Goal: Task Accomplishment & Management: Manage account settings

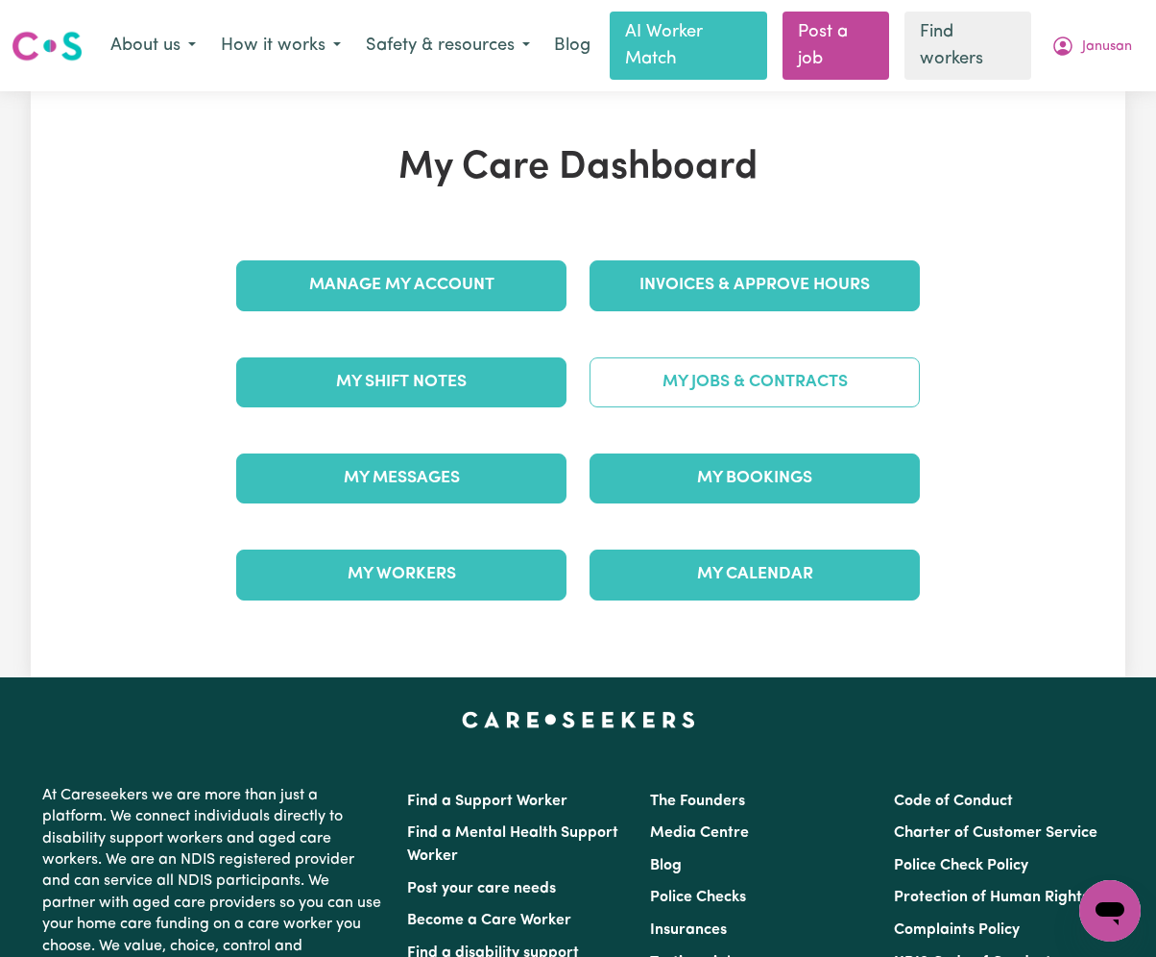
click at [693, 400] on link "My Jobs & Contracts" at bounding box center [755, 382] width 330 height 50
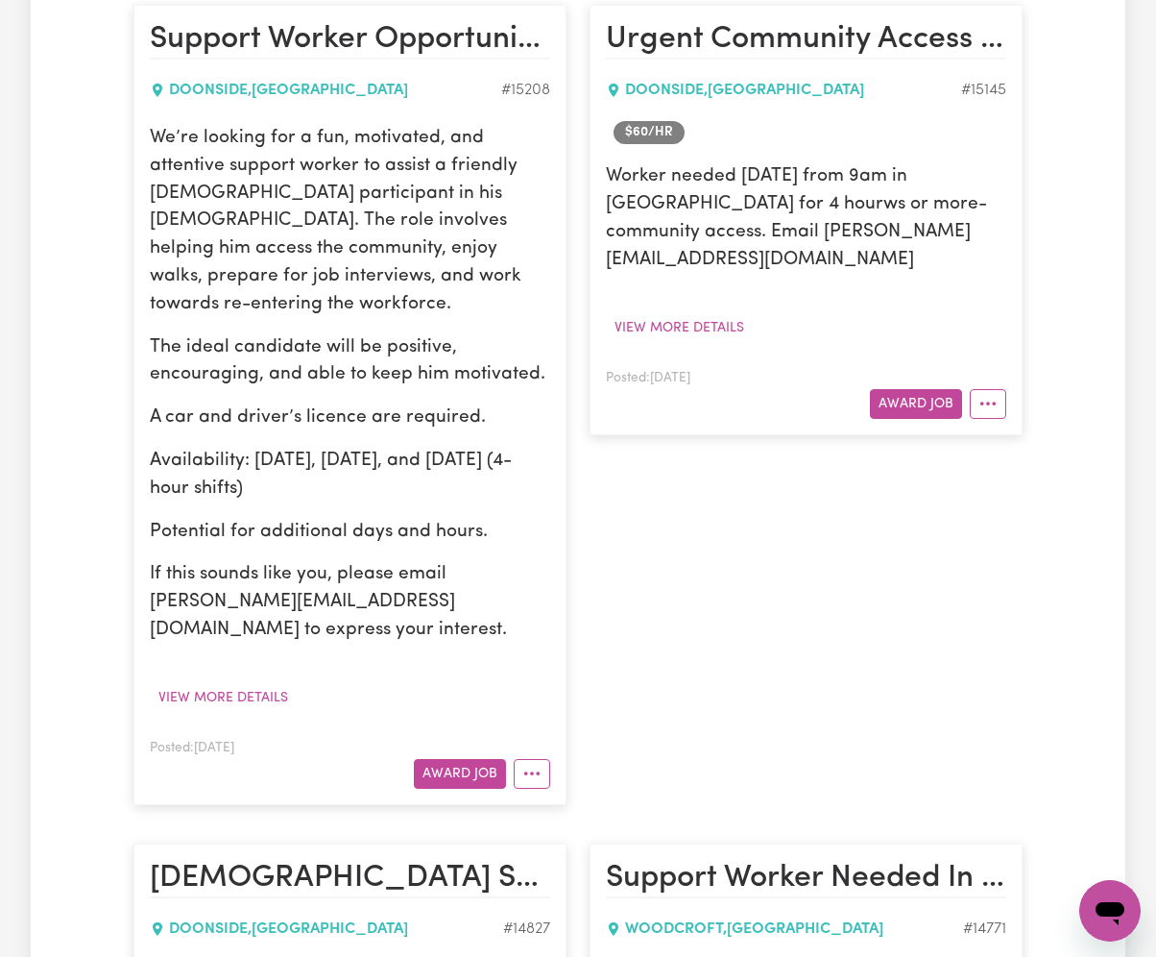
scroll to position [640, 0]
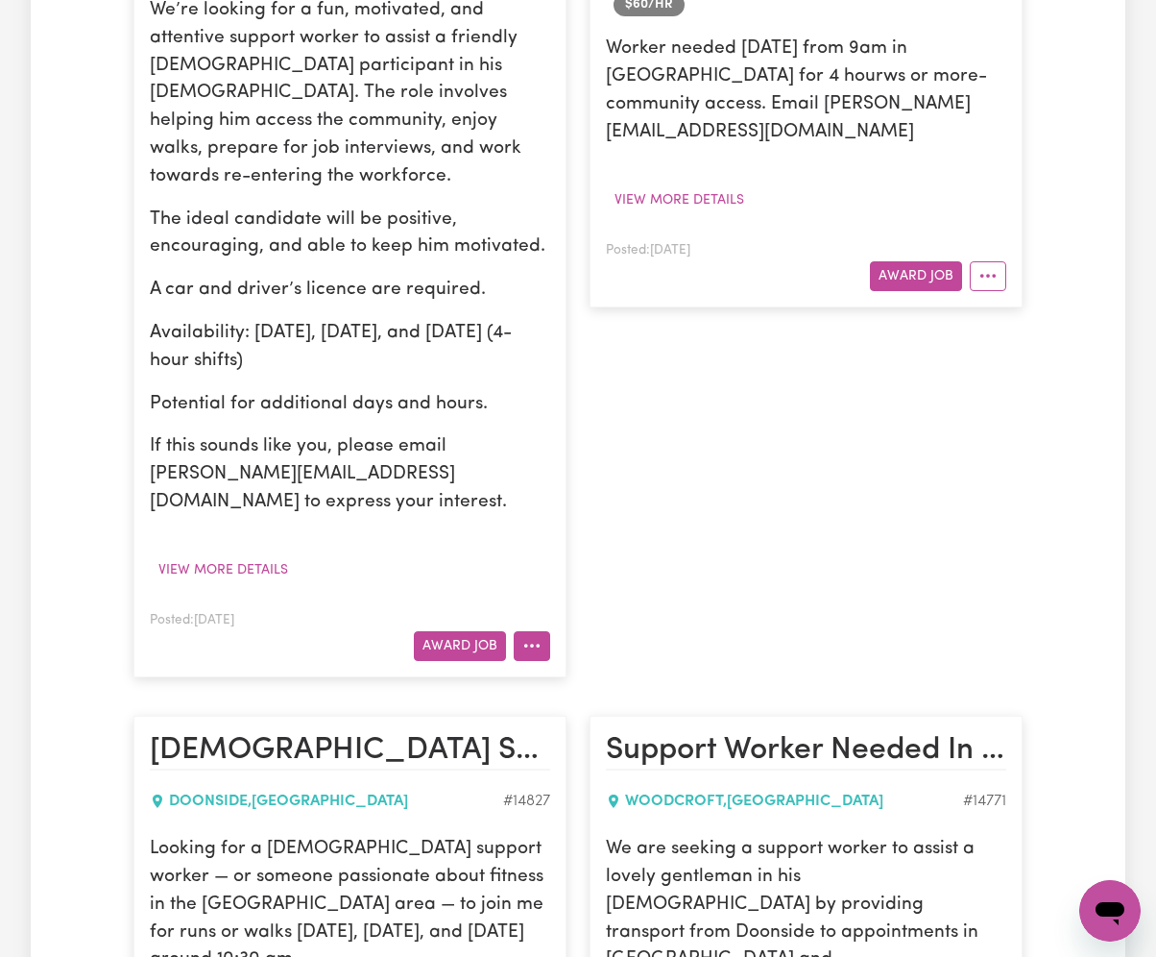
click at [531, 644] on circle "More options" at bounding box center [532, 646] width 4 height 4
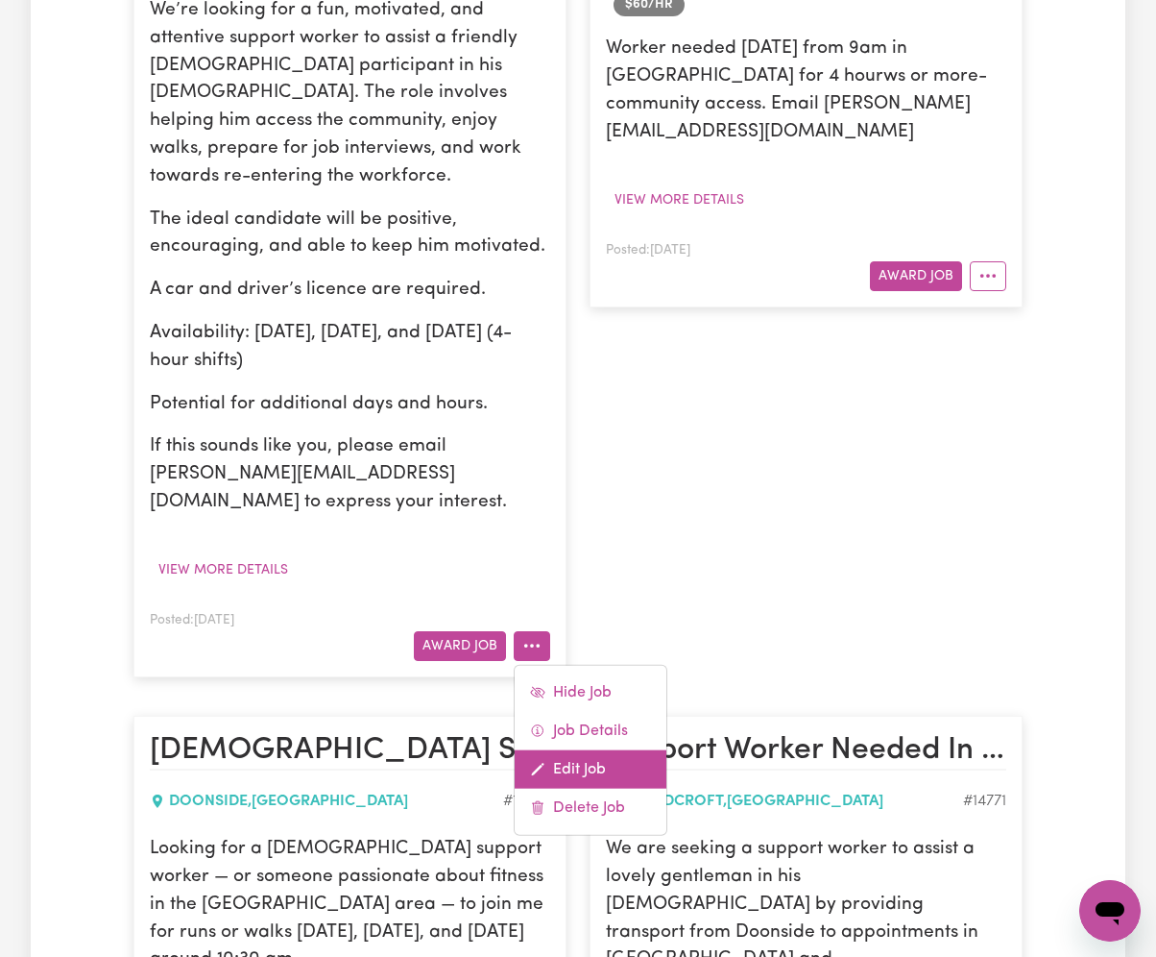
click at [588, 749] on link "Edit Job" at bounding box center [591, 768] width 152 height 38
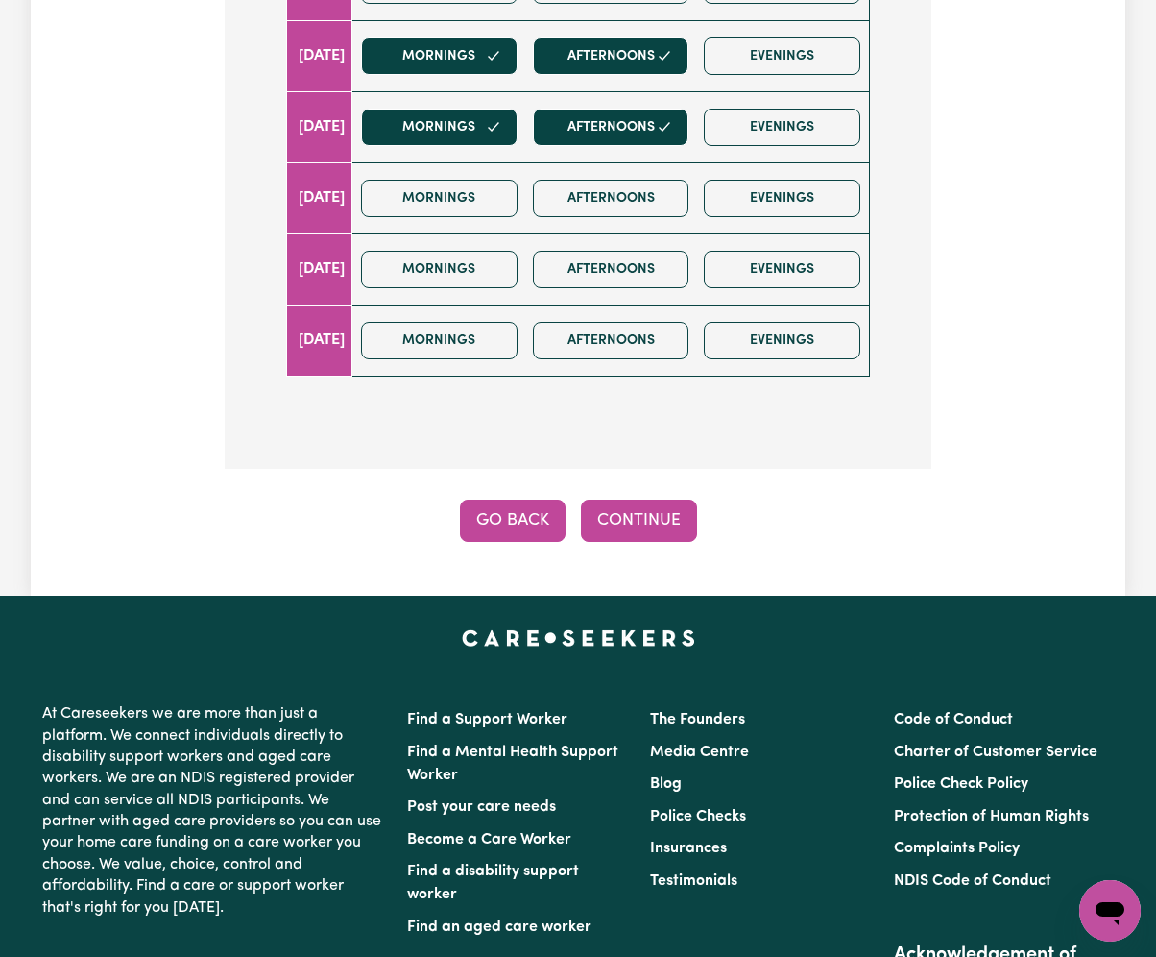
click at [481, 520] on button "Go Back" at bounding box center [513, 520] width 106 height 42
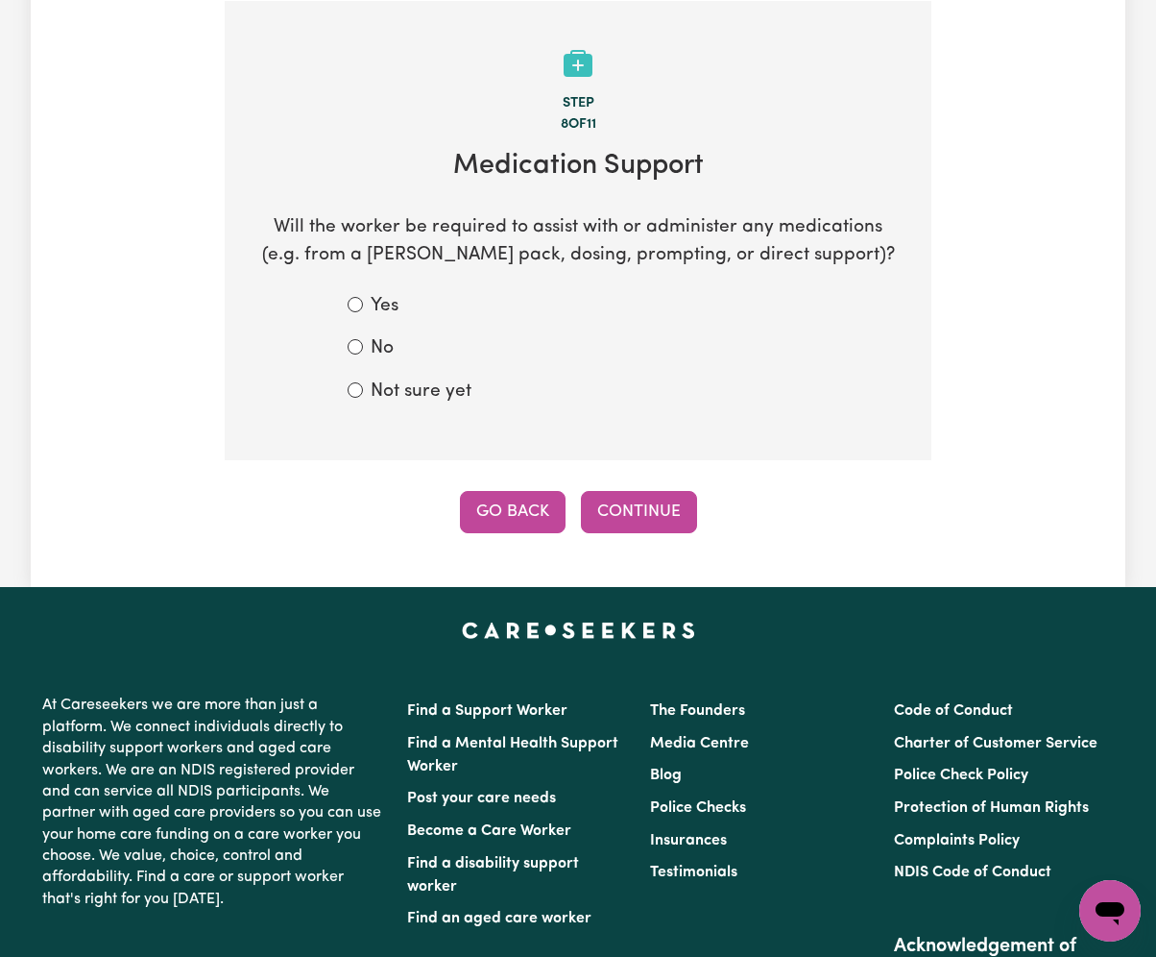
click at [507, 517] on button "Go Back" at bounding box center [513, 512] width 106 height 42
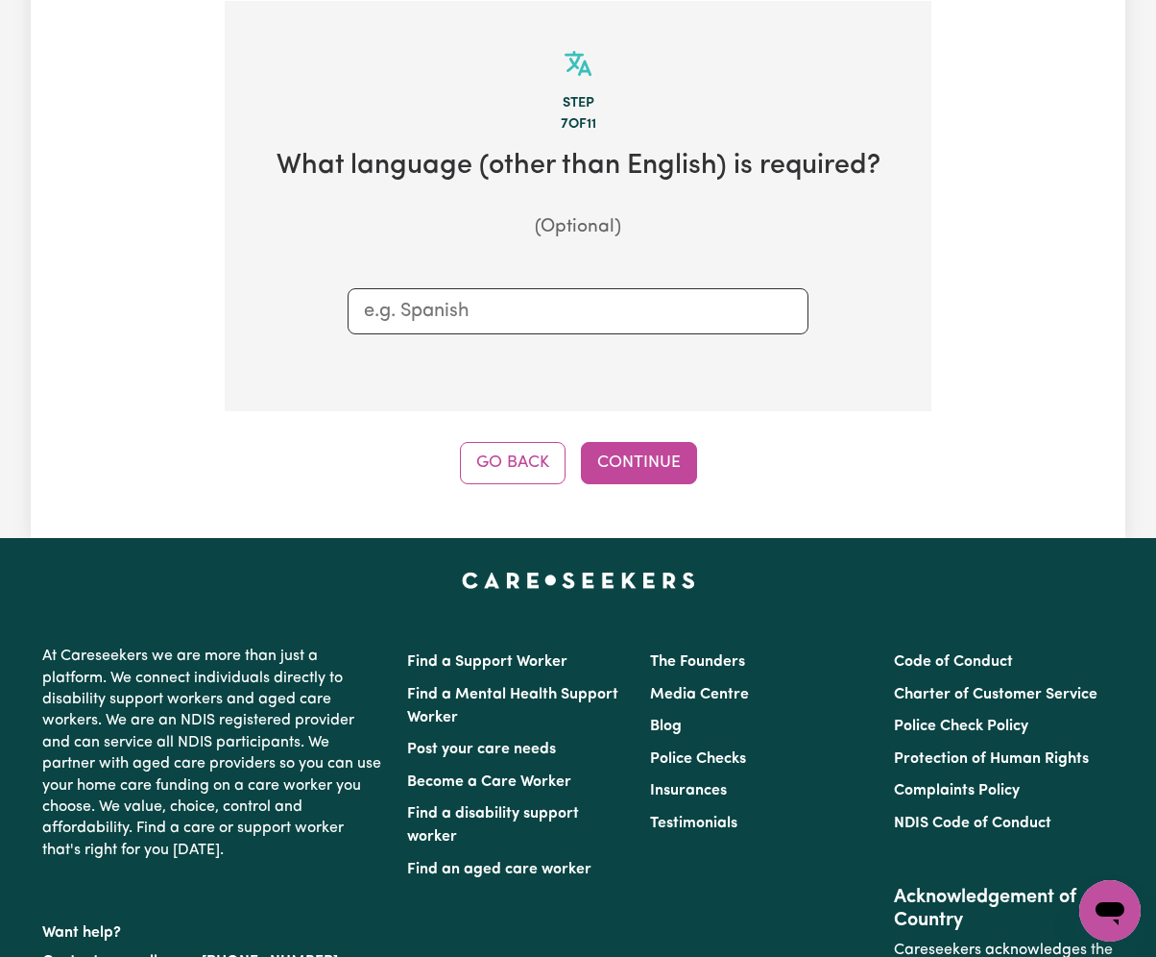
click at [494, 493] on div "Update Job Post Support Worker Opportunity – Energetic and Positive Role Step 7…" at bounding box center [578, 141] width 1095 height 794
click at [508, 461] on button "Go Back" at bounding box center [513, 463] width 106 height 42
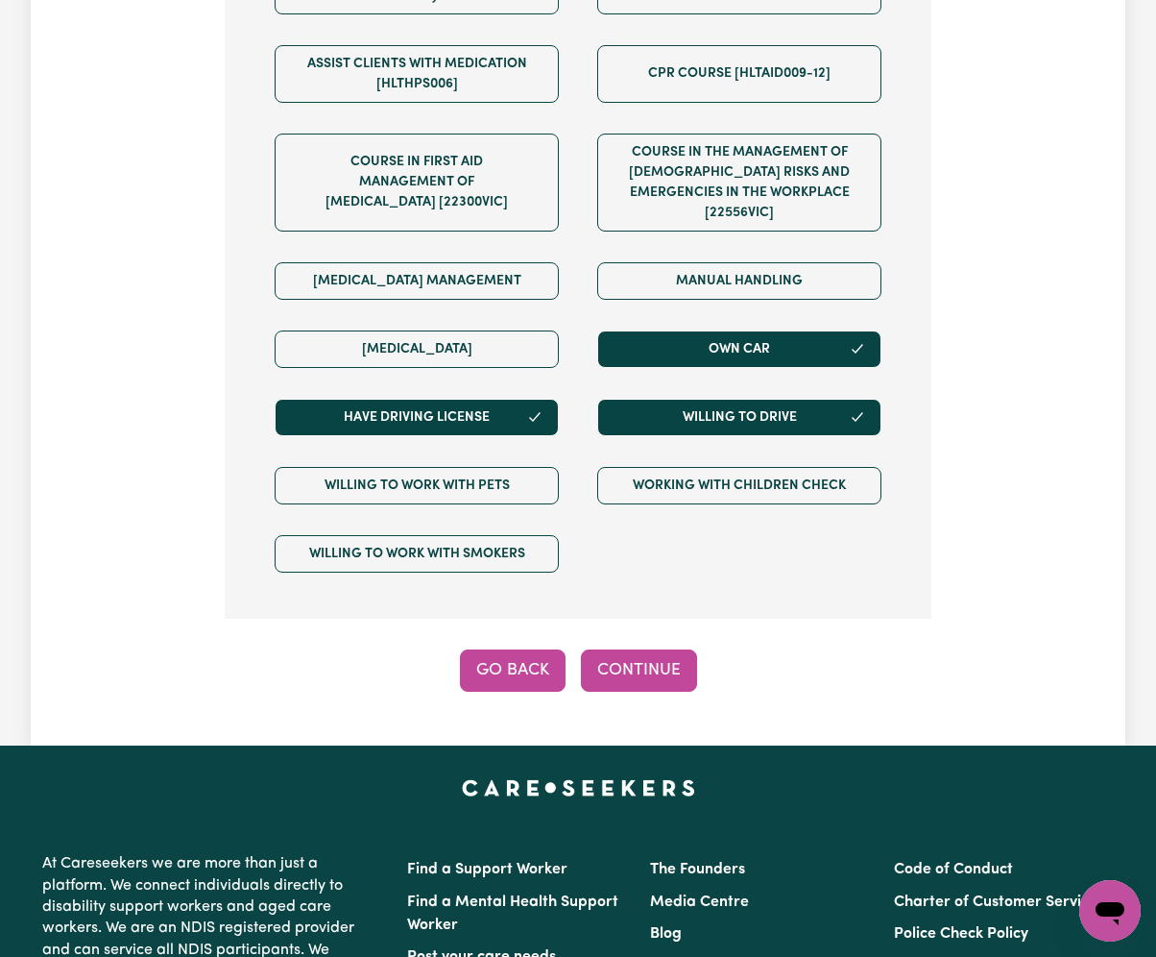
click at [512, 677] on button "Go Back" at bounding box center [513, 670] width 106 height 42
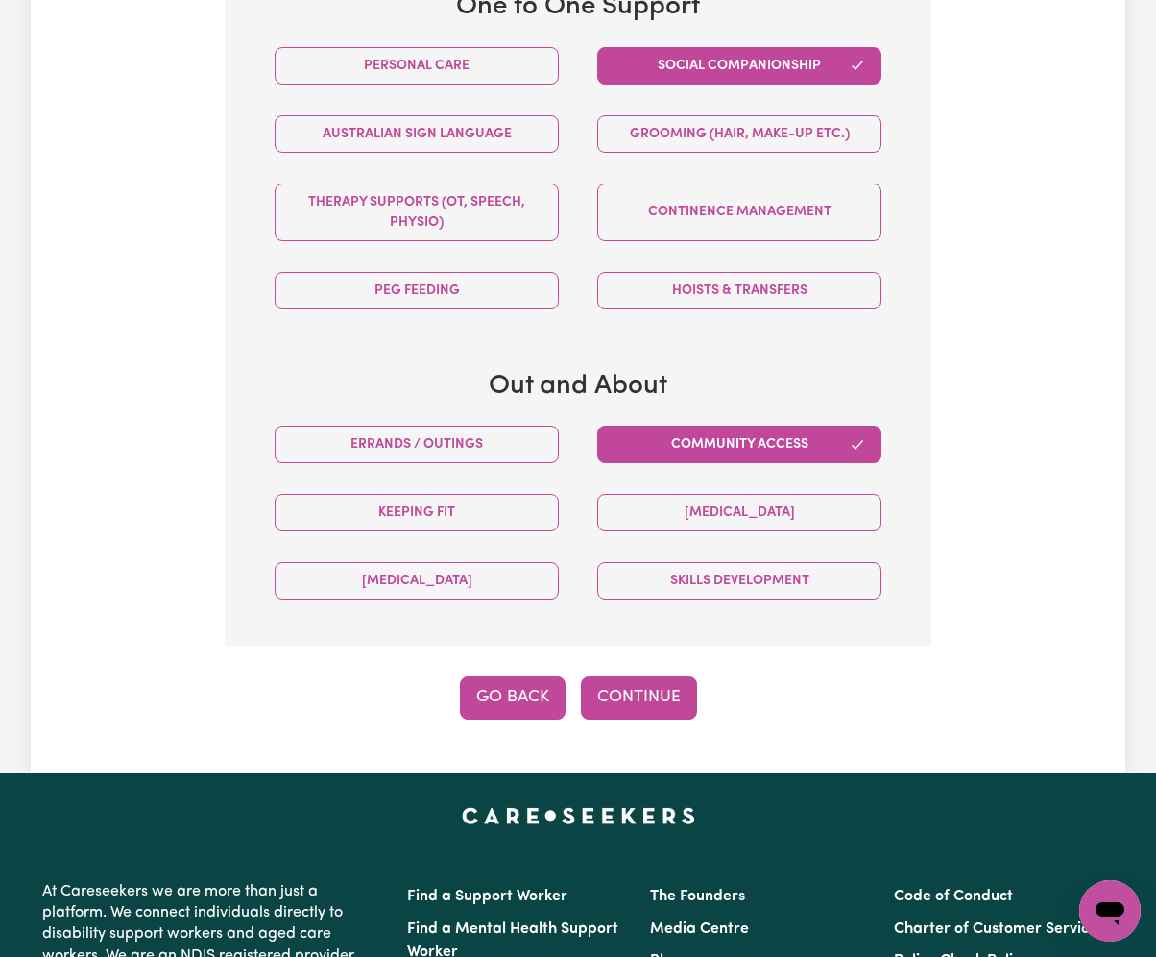
click at [508, 713] on button "Go Back" at bounding box center [513, 697] width 106 height 42
select select "NDIS_FUNDING_SELF_MANAGED"
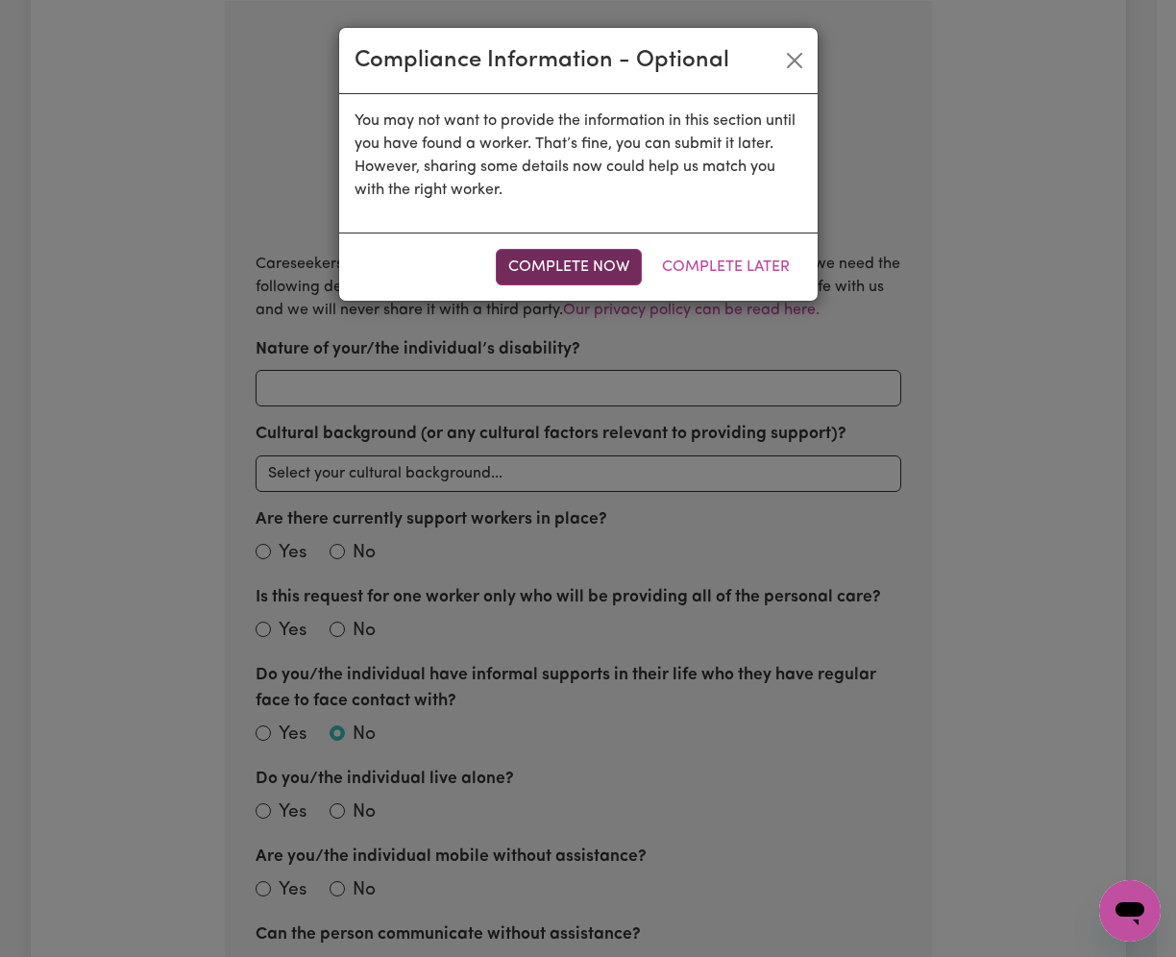
click at [558, 279] on button "Complete Now" at bounding box center [569, 267] width 146 height 36
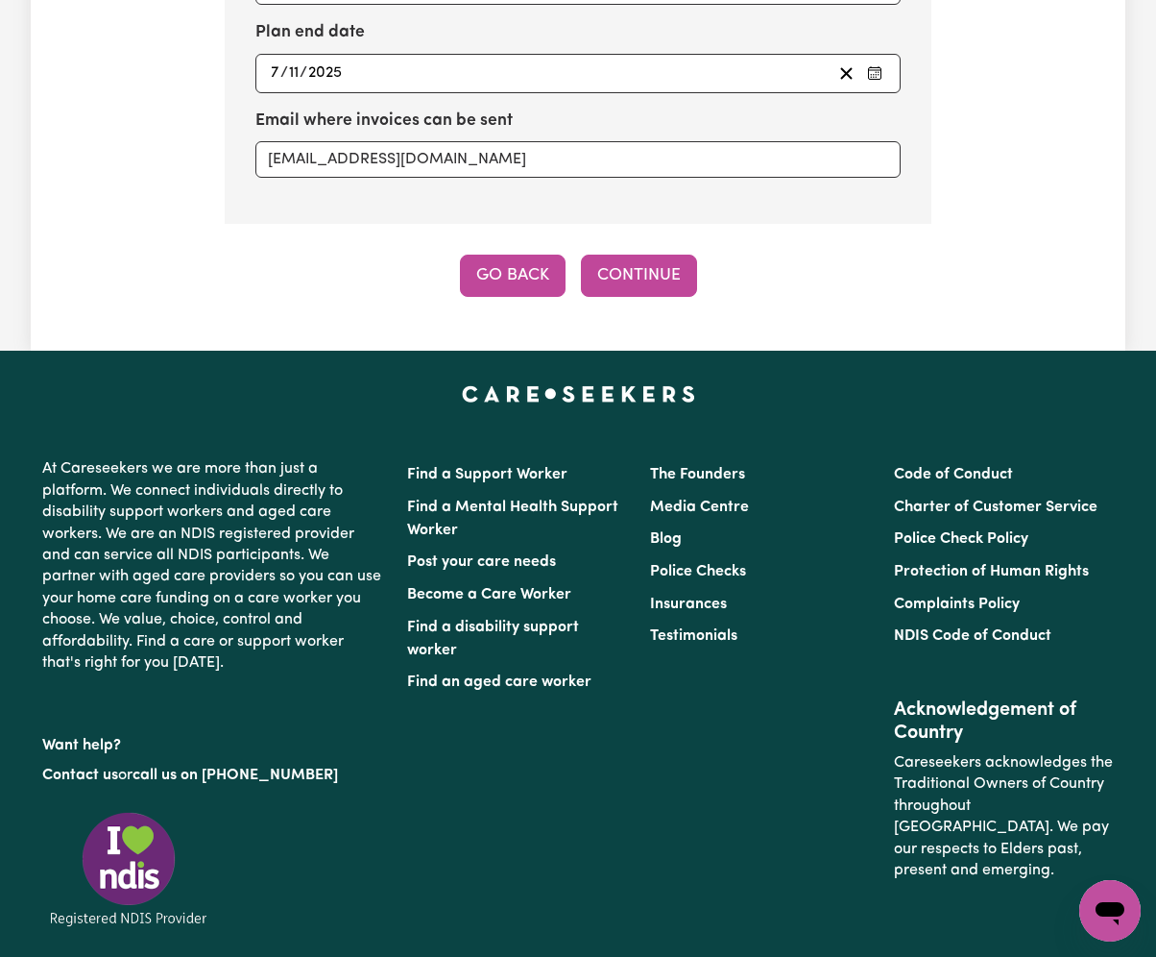
click at [490, 266] on button "Go Back" at bounding box center [513, 276] width 106 height 42
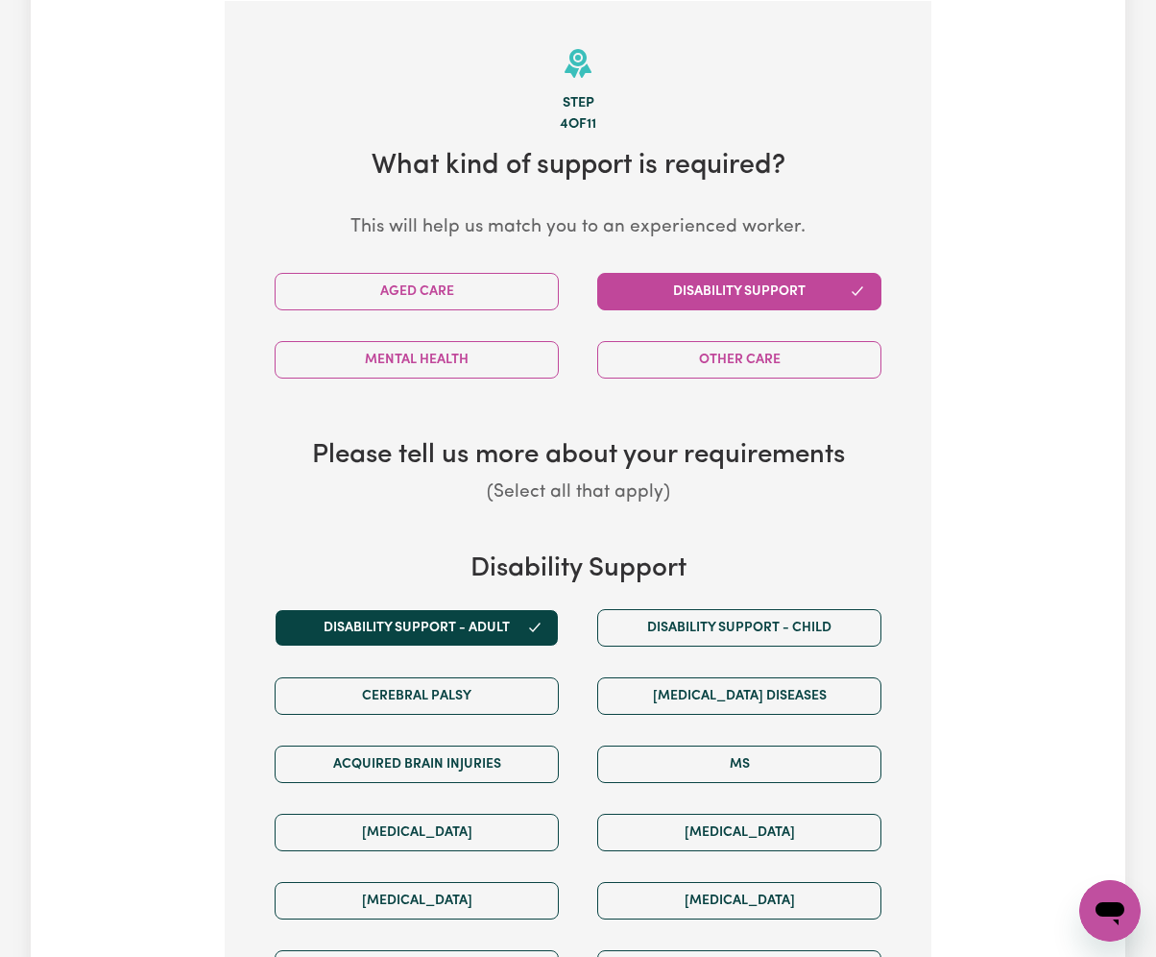
scroll to position [861, 0]
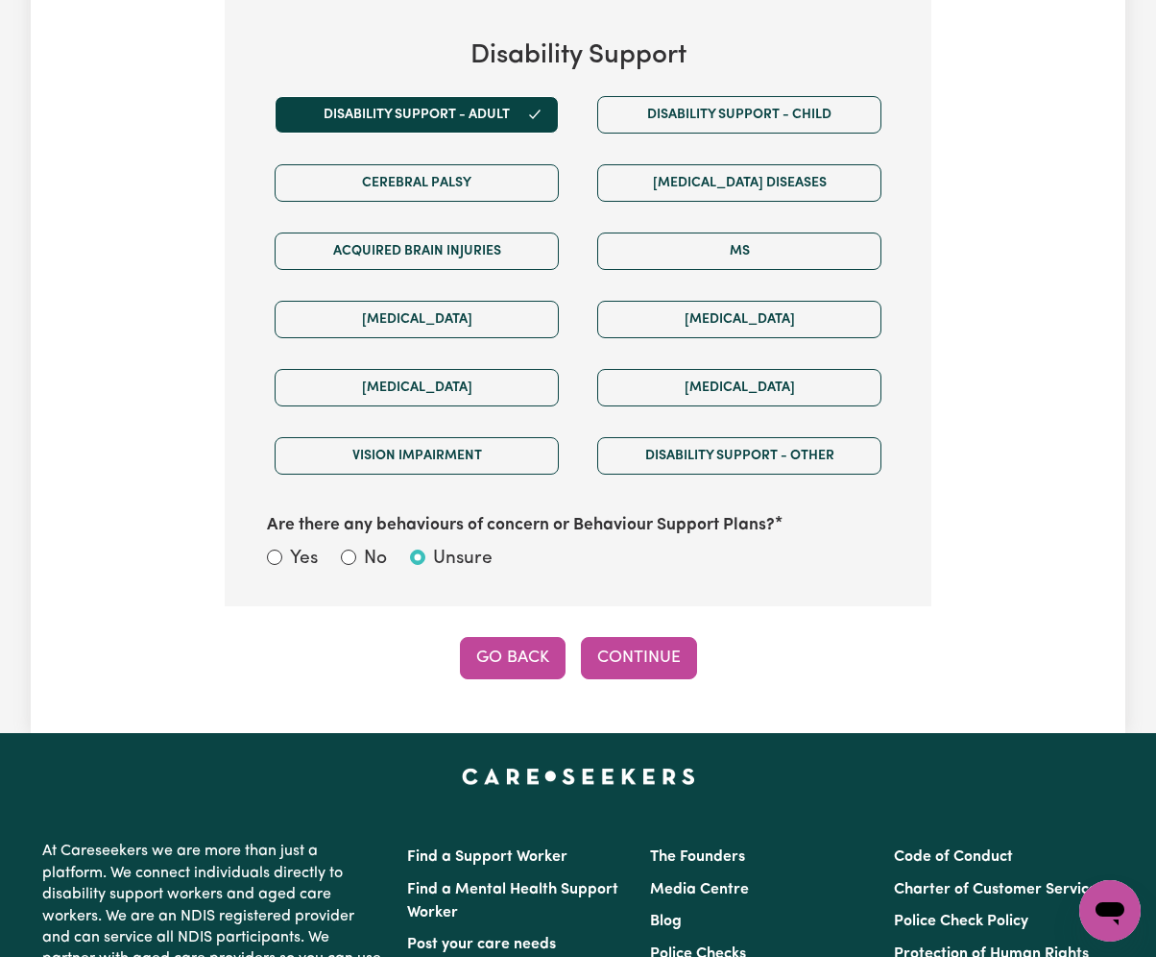
click at [473, 673] on button "Go Back" at bounding box center [513, 658] width 106 height 42
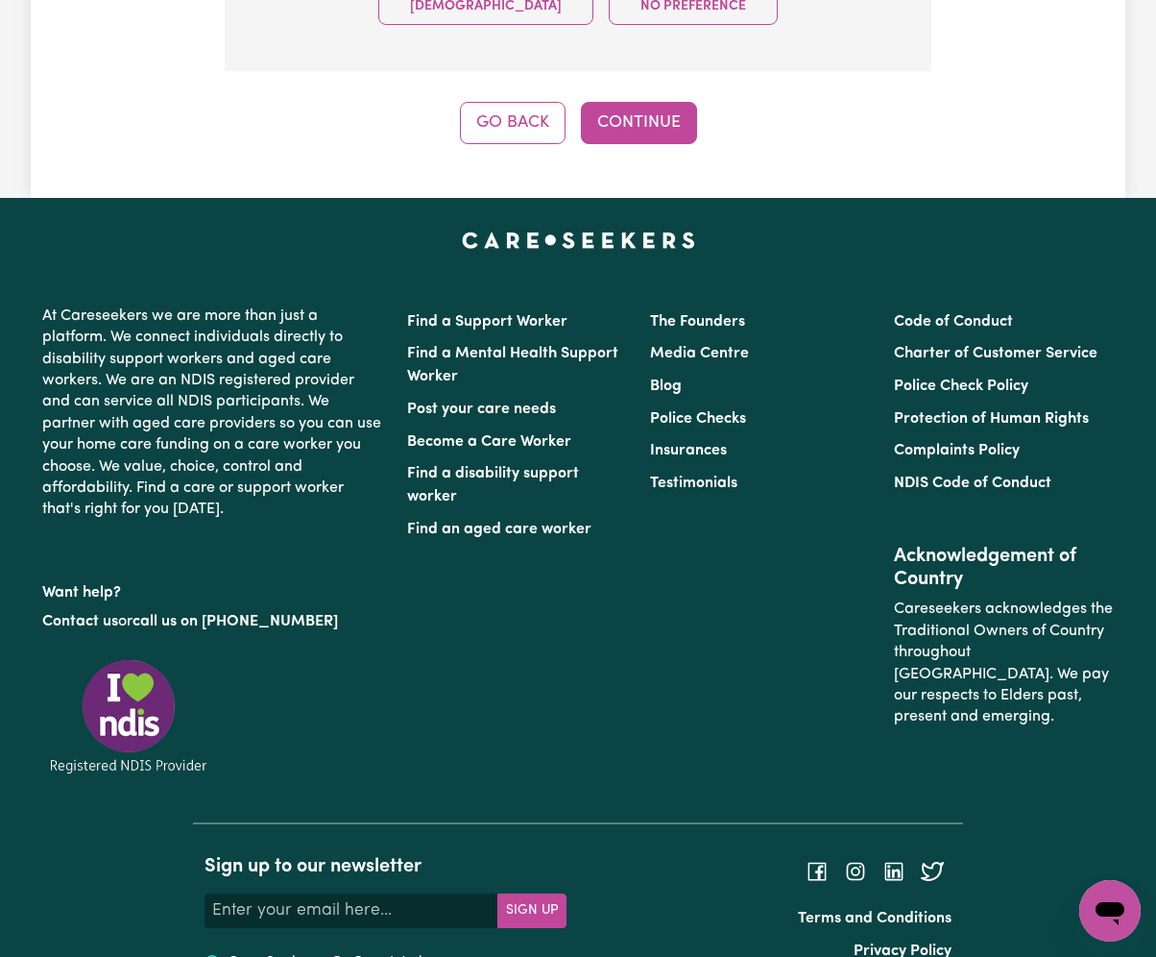
scroll to position [179, 0]
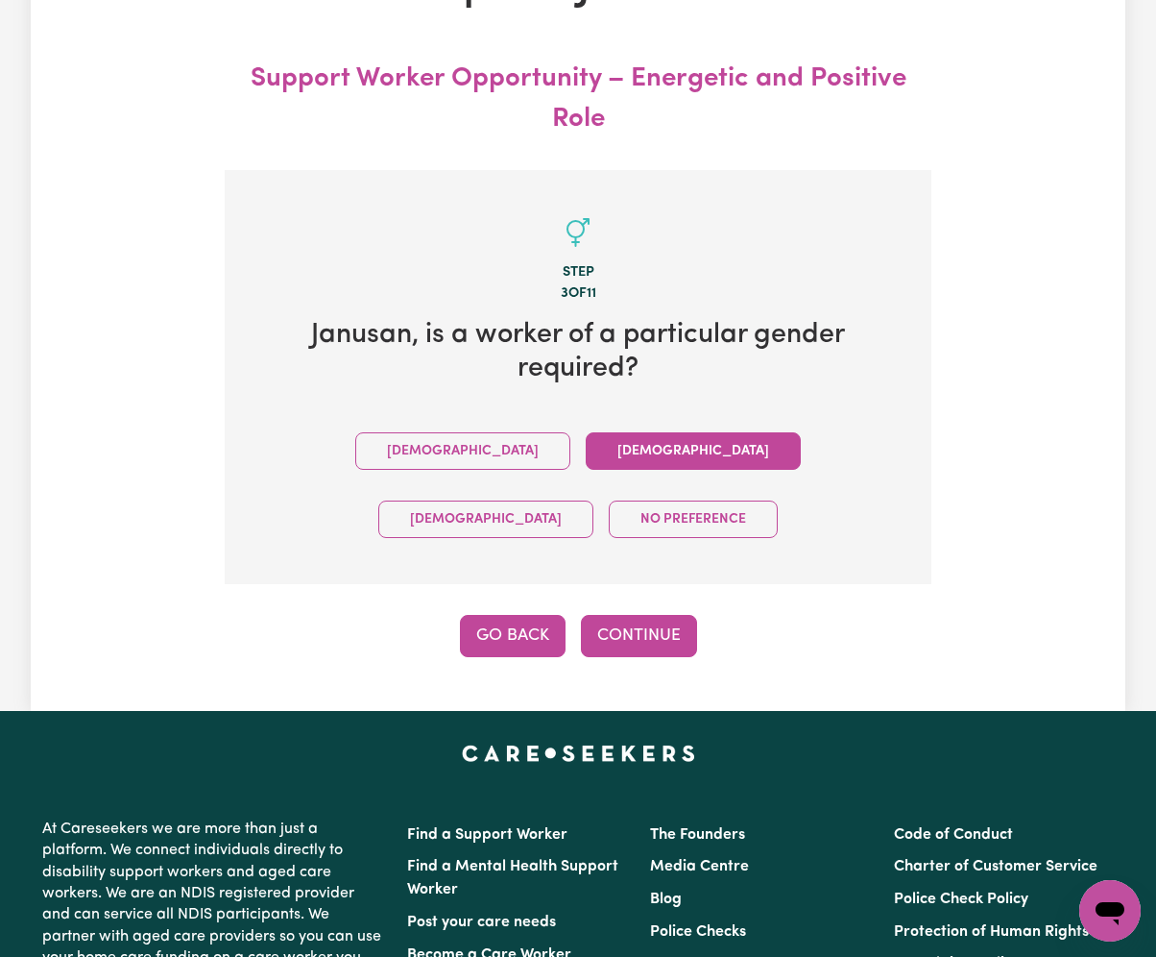
click at [516, 615] on button "Go Back" at bounding box center [513, 636] width 106 height 42
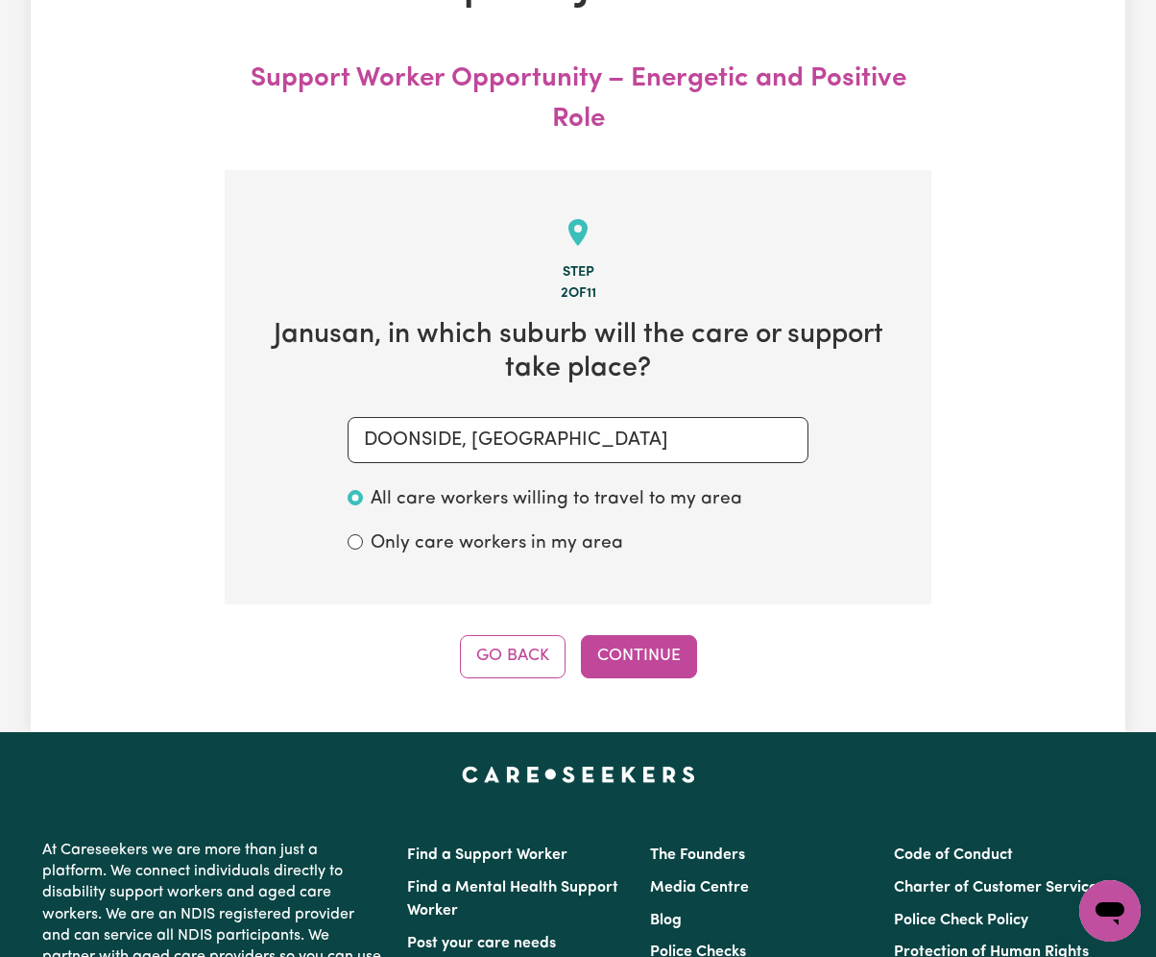
scroll to position [348, 0]
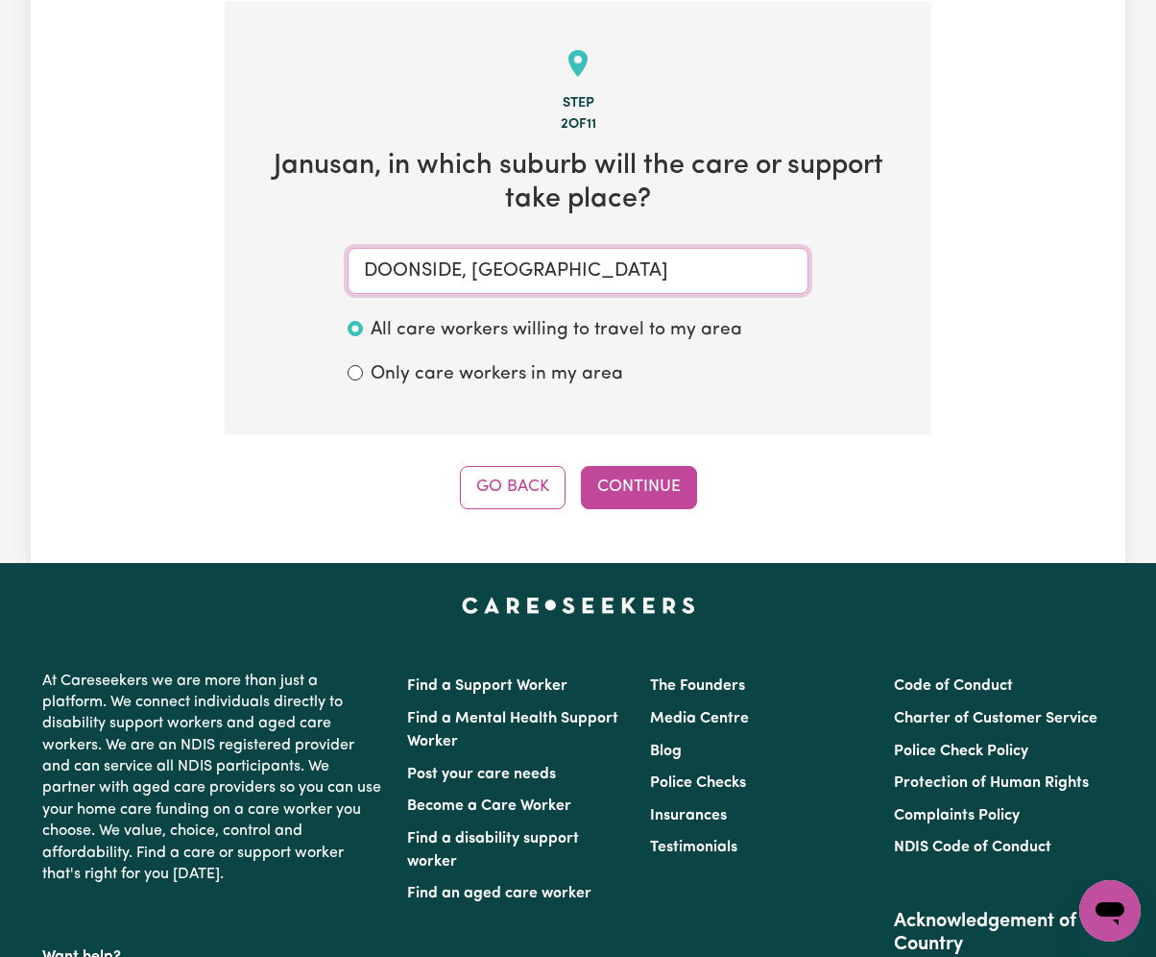
click at [444, 284] on input "DOONSIDE, New South Wales" at bounding box center [578, 271] width 461 height 46
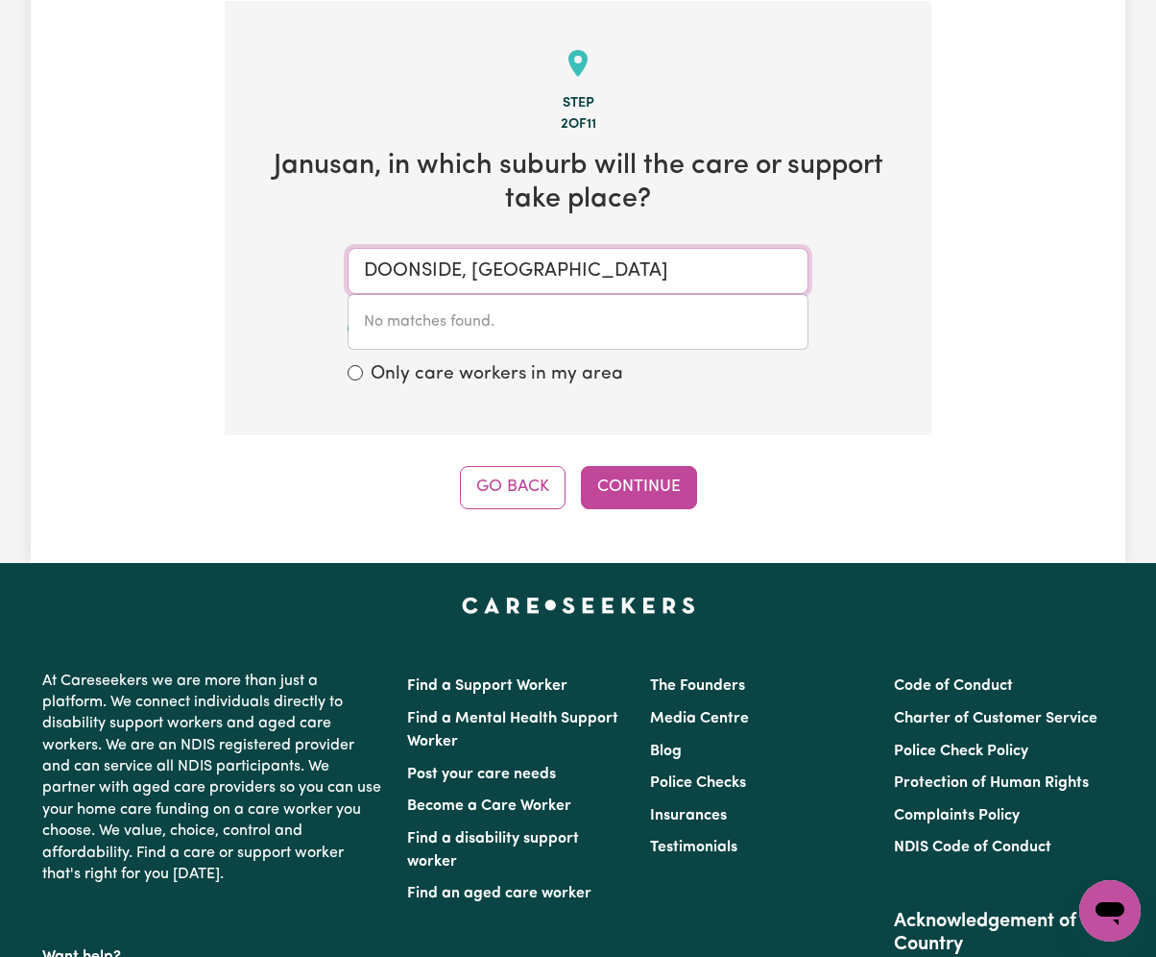
paste input "st leonards"
type input "st leonard"
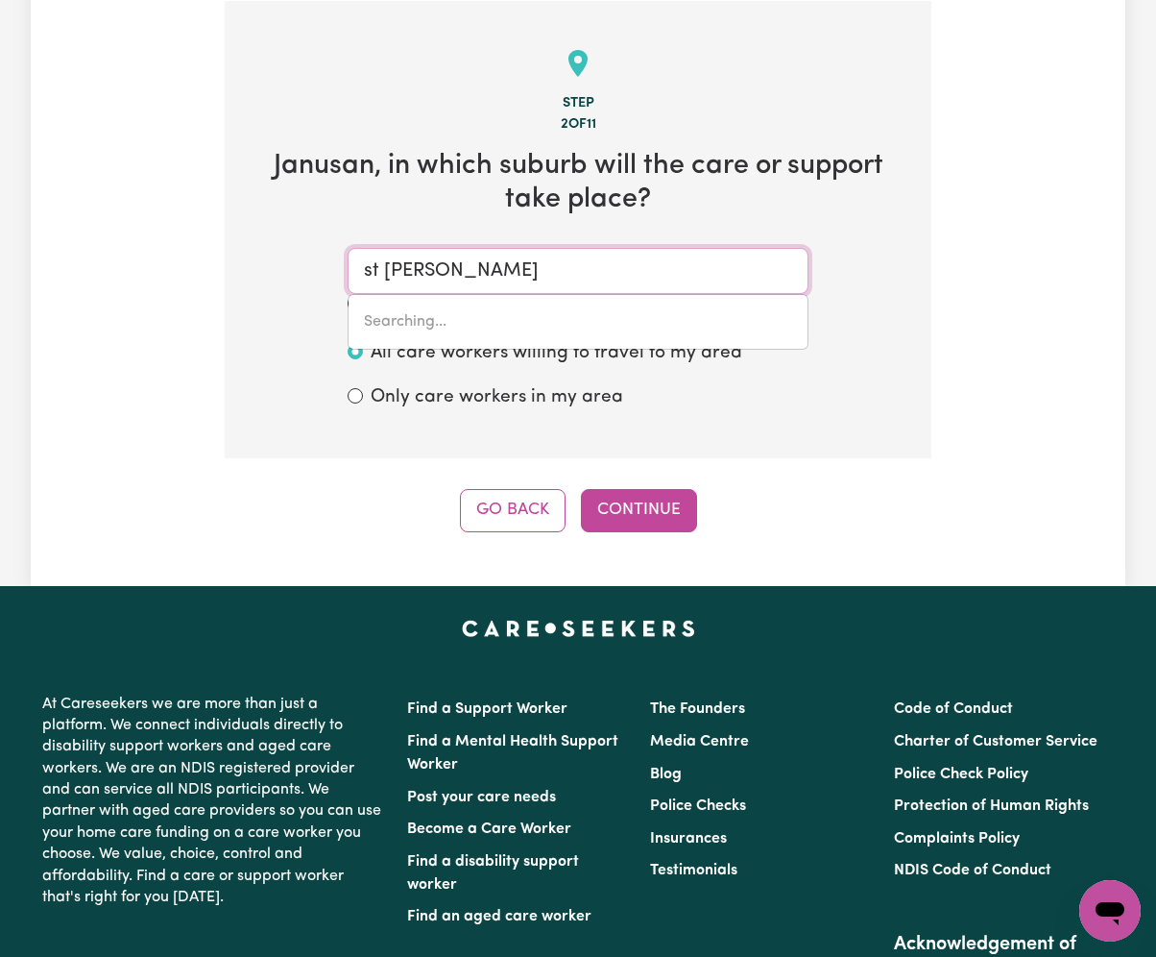
type input "st leonardS, New South Wales, 2065"
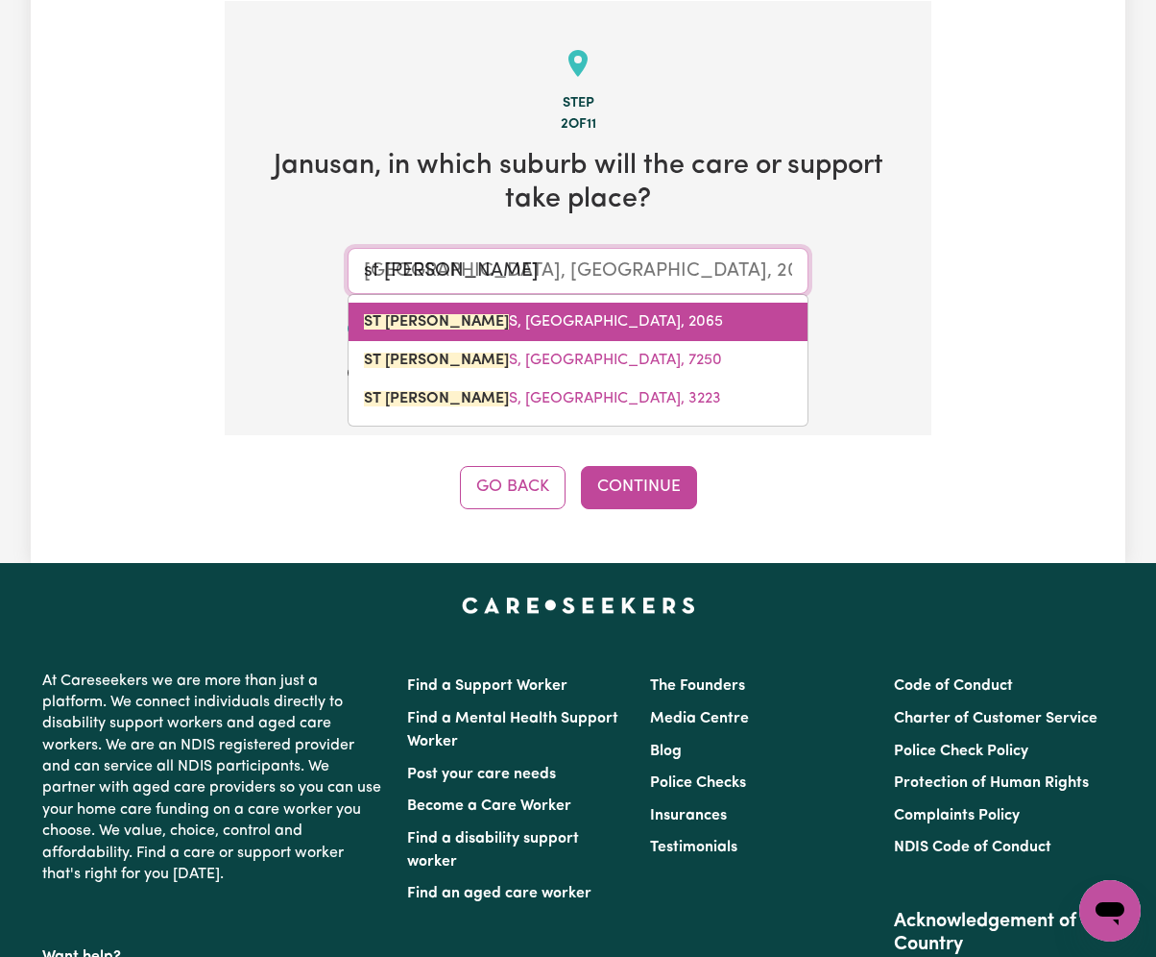
click at [655, 323] on link "ST LEONARD S, New South Wales, 2065" at bounding box center [578, 322] width 459 height 38
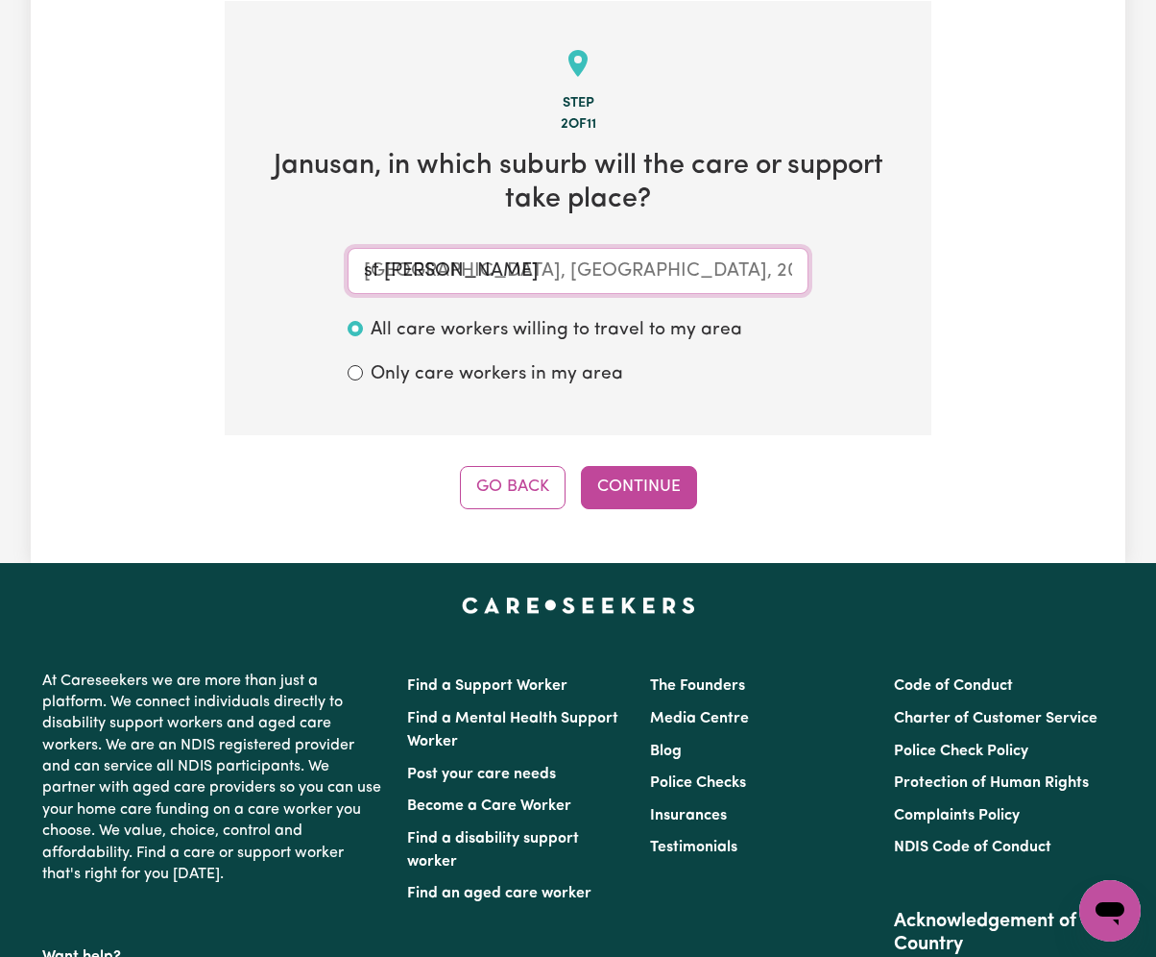
type input "ST LEONARDS, New South Wales, 2065"
click at [423, 263] on input "ST LEONARDS, New South Wales, 2065" at bounding box center [578, 271] width 461 height 46
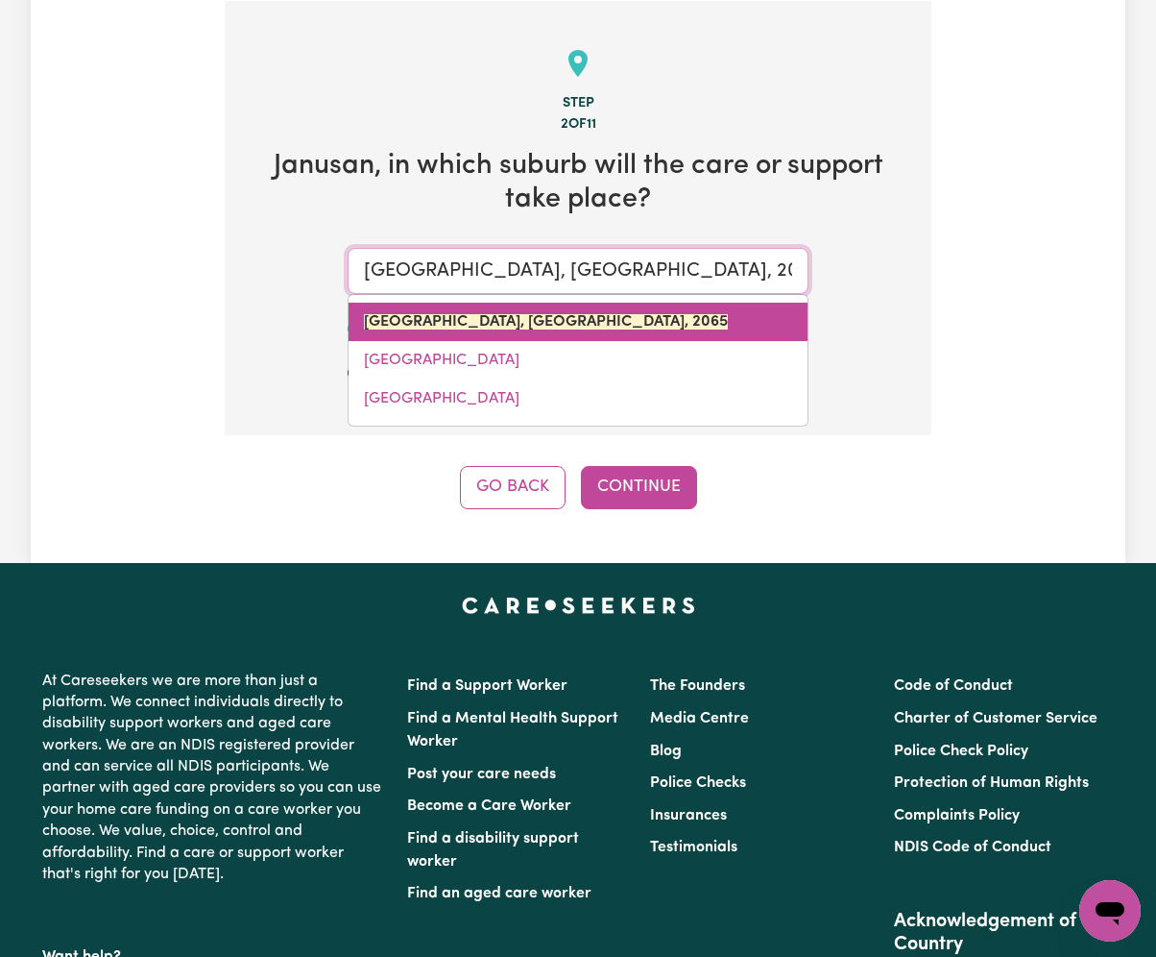
click at [409, 321] on mark "ST LEONARDS, New South Wales, 2065" at bounding box center [546, 321] width 364 height 15
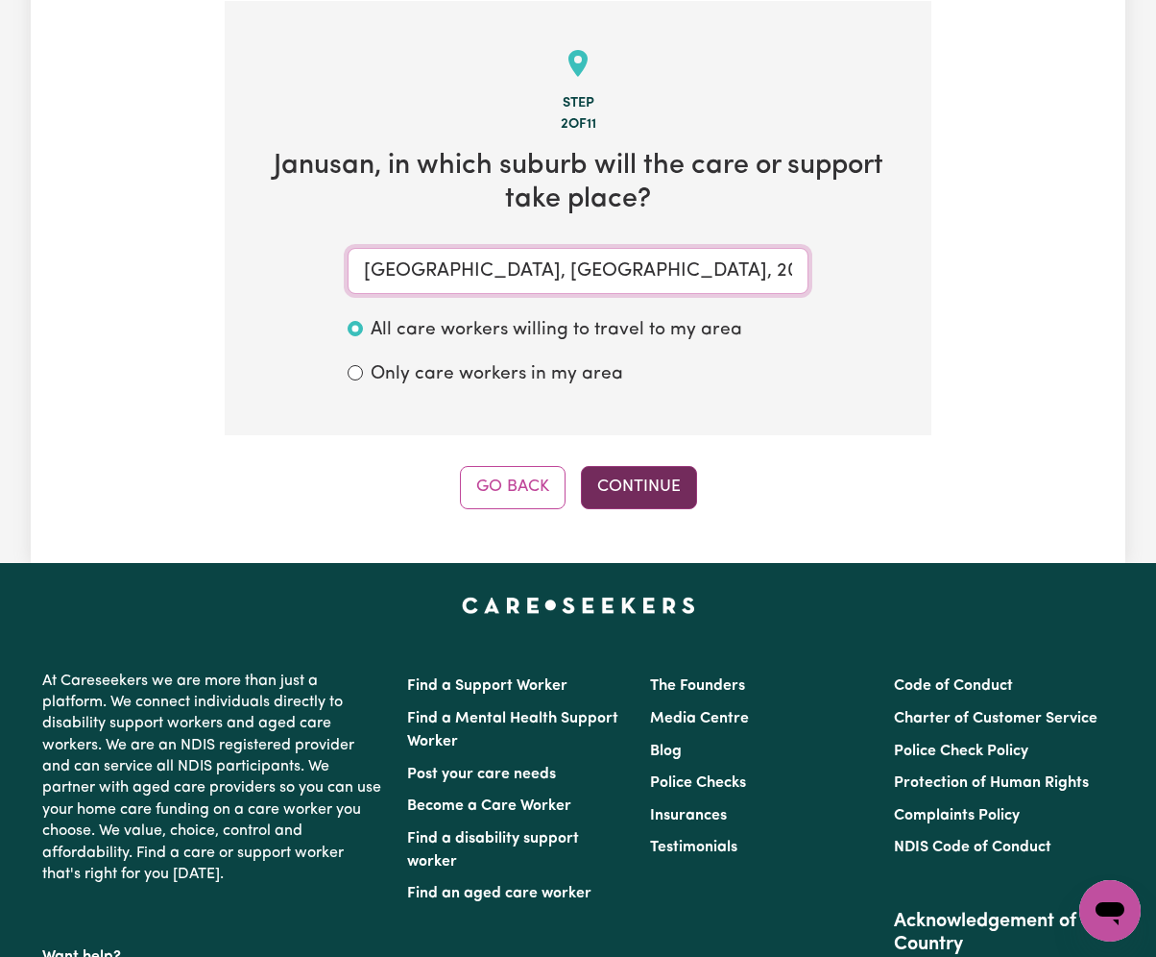
type input "ST LEONARDS, New South Wales, 2065"
click at [634, 485] on button "Continue" at bounding box center [639, 487] width 116 height 42
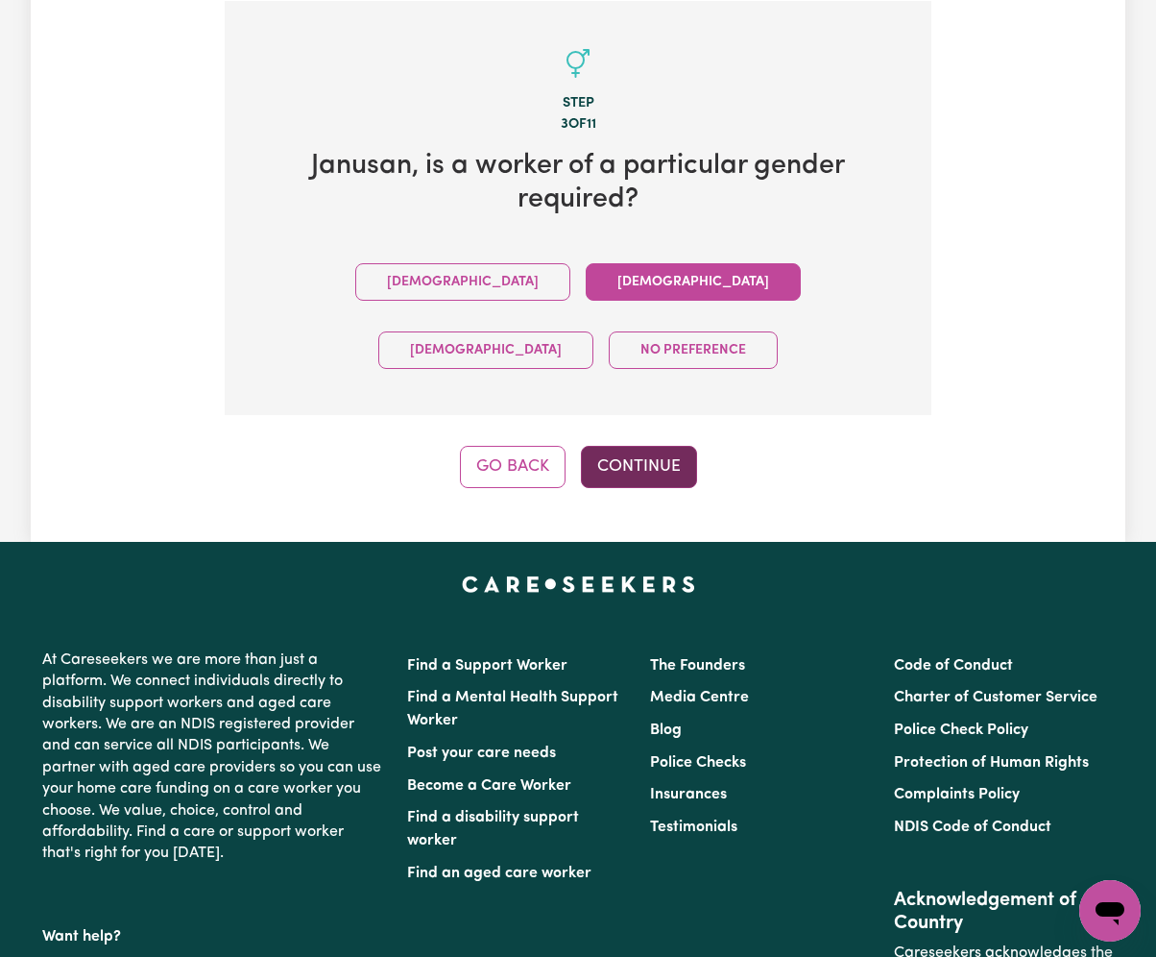
click at [620, 446] on button "Continue" at bounding box center [639, 467] width 116 height 42
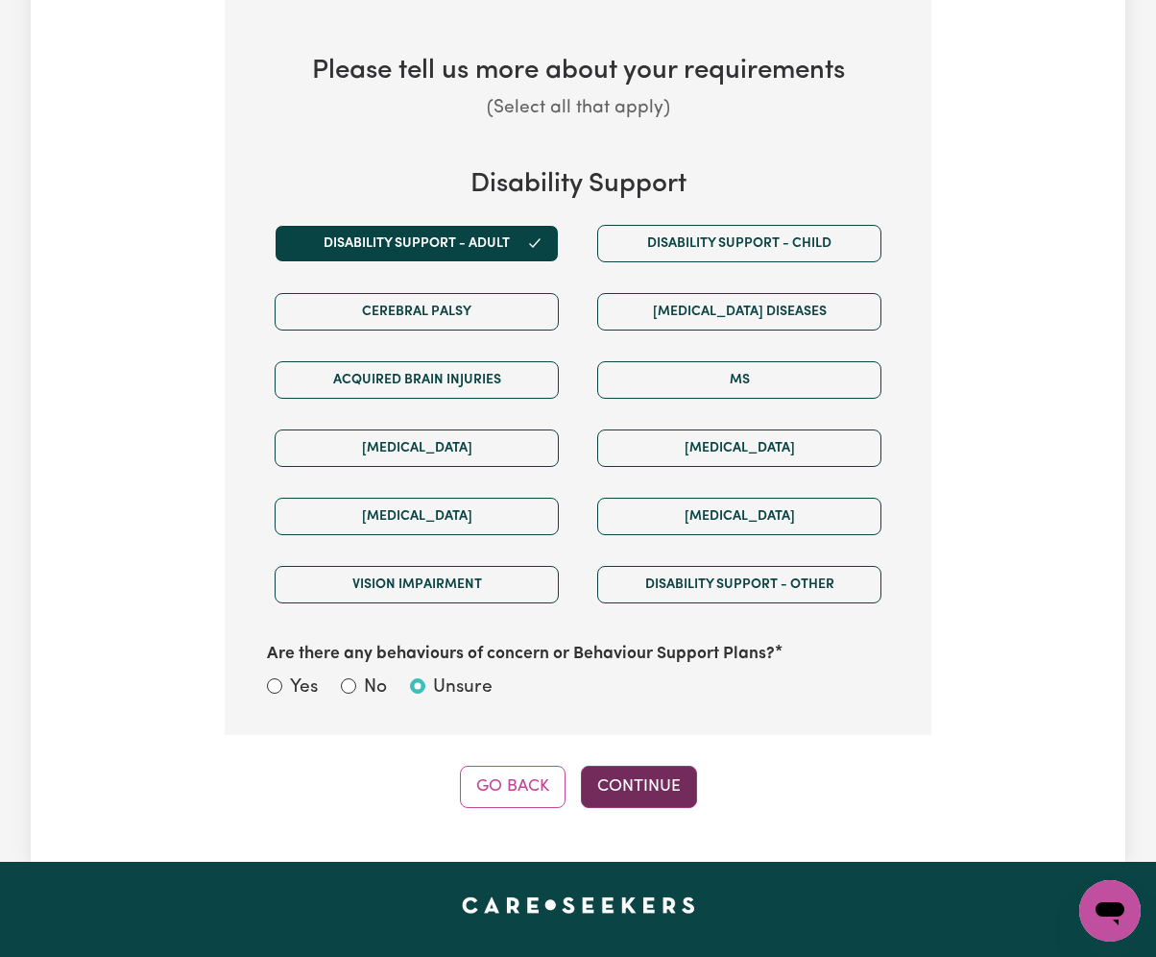
click at [612, 801] on button "Continue" at bounding box center [639, 786] width 116 height 42
select select "NDIS_FUNDING_SELF_MANAGED"
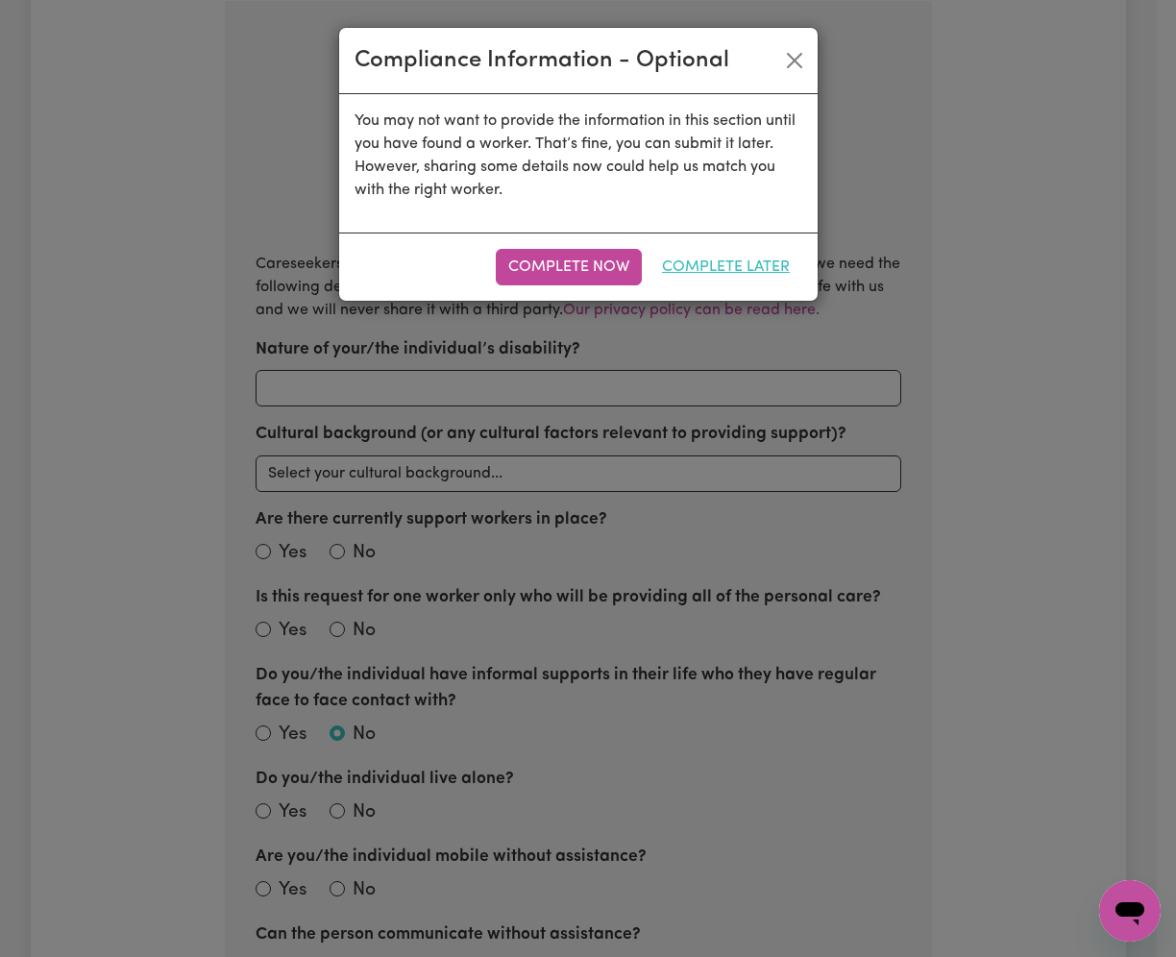
click at [713, 259] on button "Complete Later" at bounding box center [725, 267] width 153 height 36
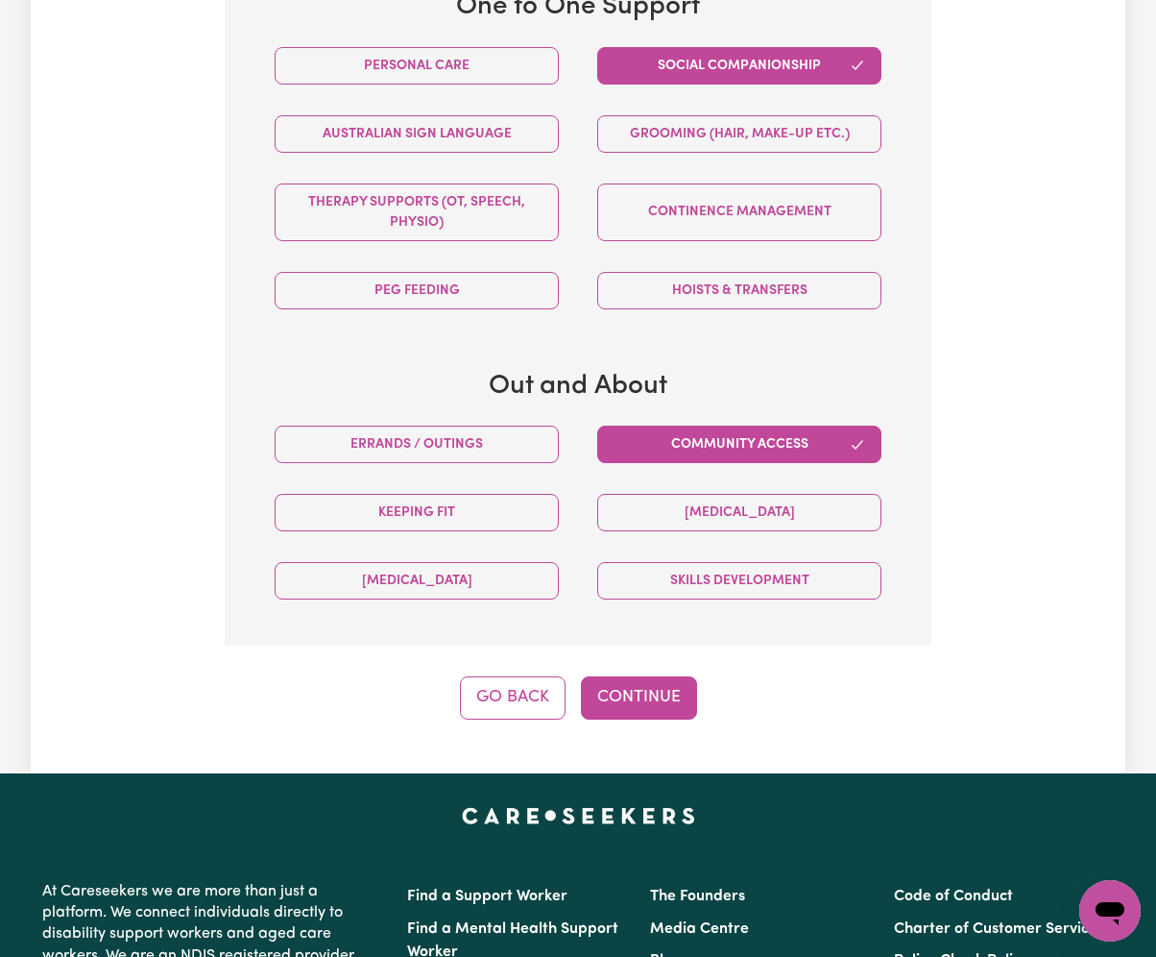
scroll to position [1116, 0]
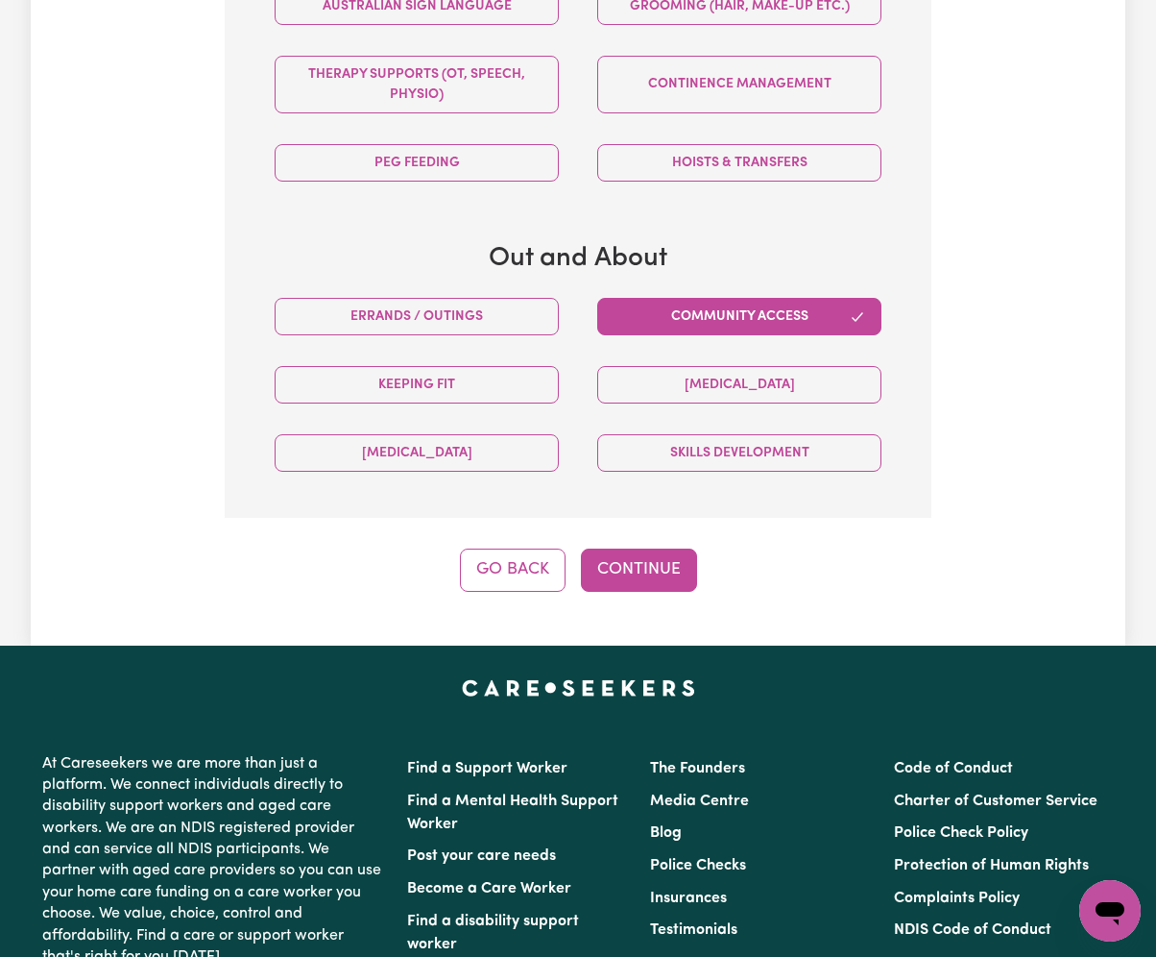
click at [640, 591] on button "Continue" at bounding box center [639, 569] width 116 height 42
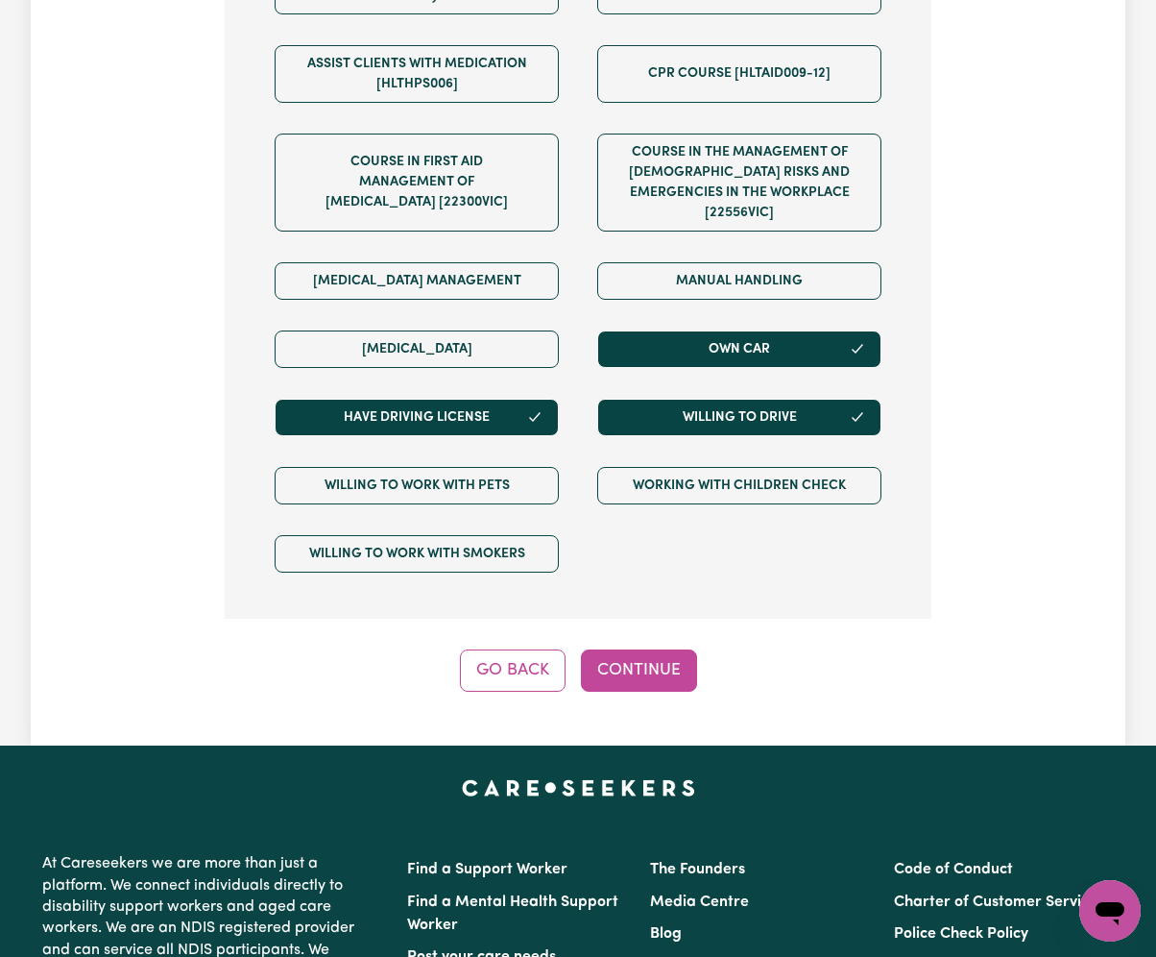
scroll to position [348, 0]
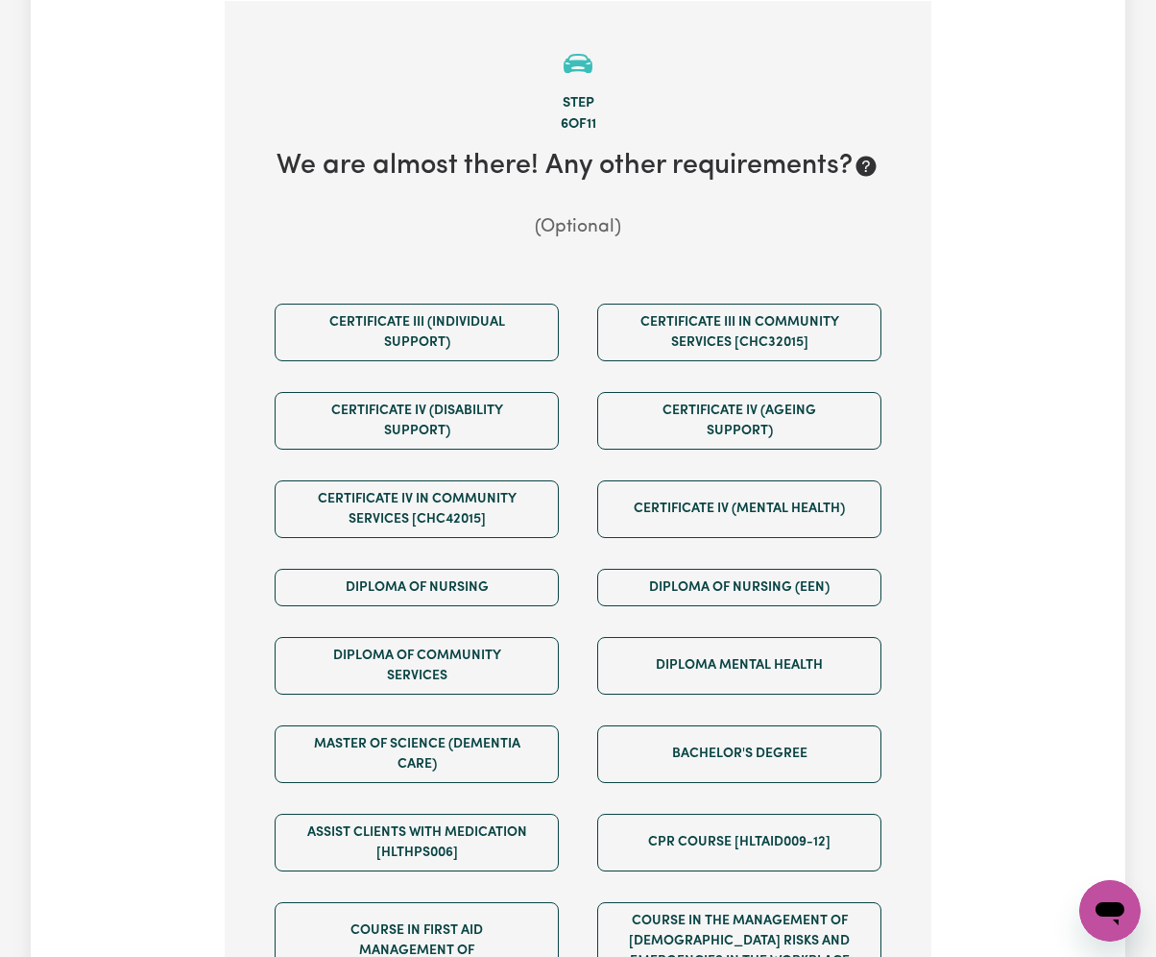
click at [189, 542] on div "Update Job Post Support Worker Opportunity – Energetic and Positive Role Step 6…" at bounding box center [578, 628] width 1095 height 1662
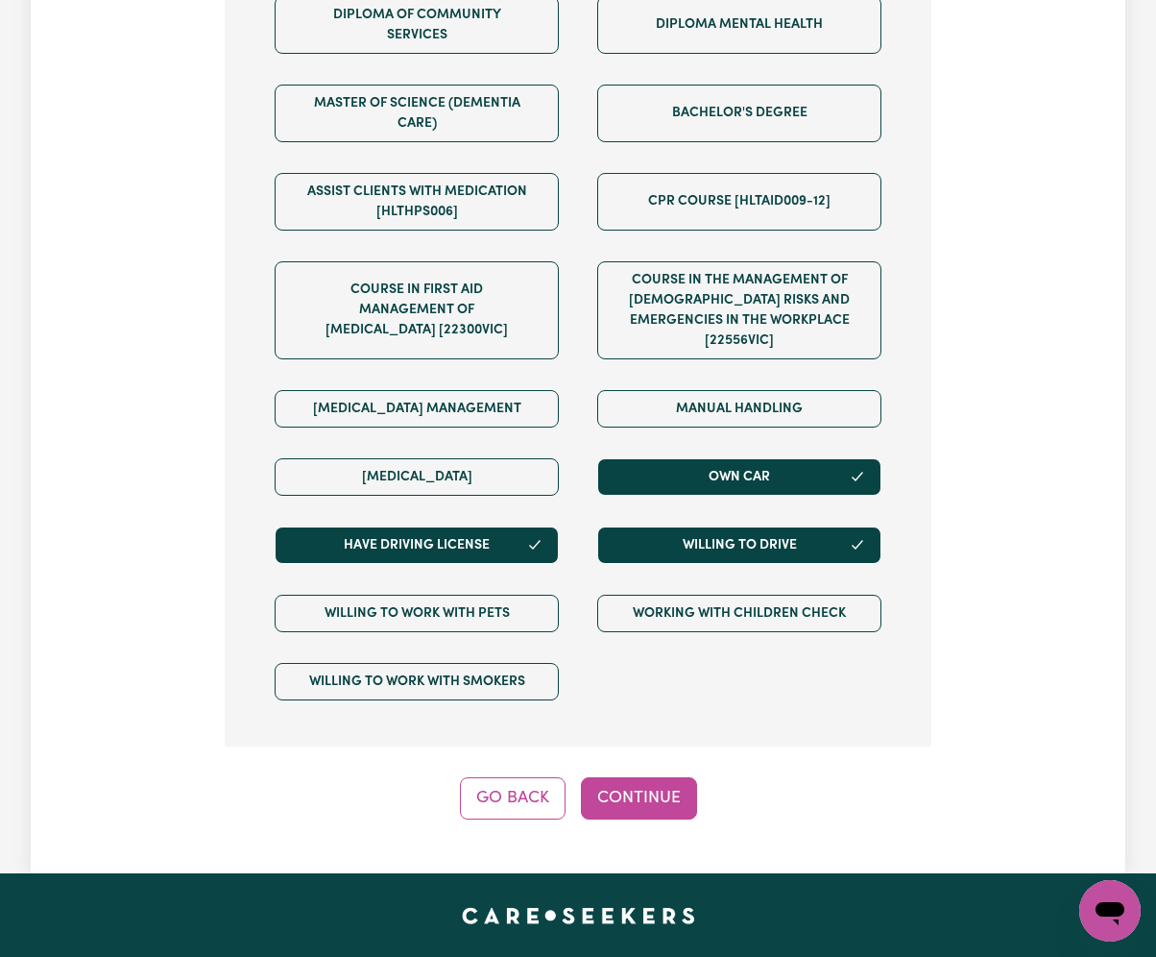
scroll to position [1372, 0]
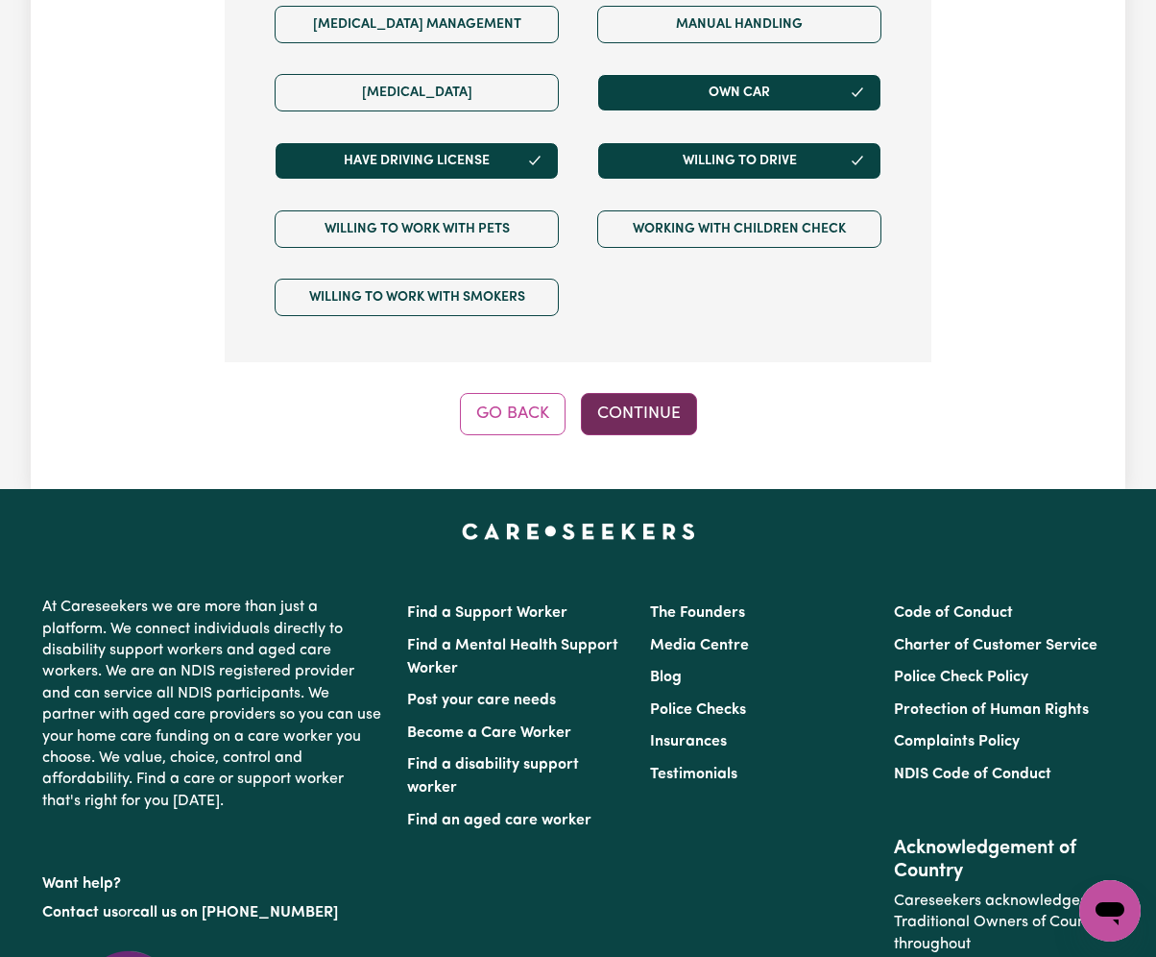
click at [636, 421] on button "Continue" at bounding box center [639, 414] width 116 height 42
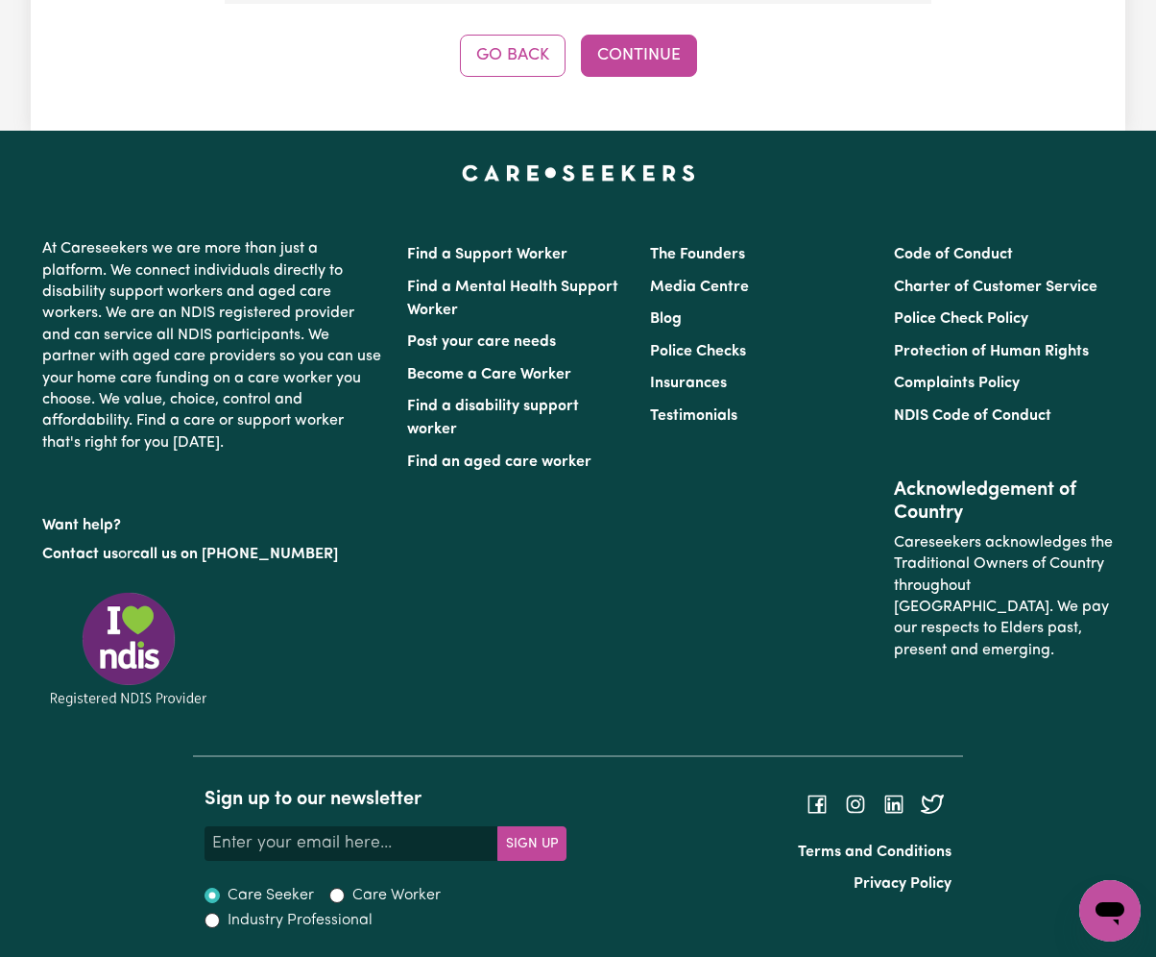
scroll to position [348, 0]
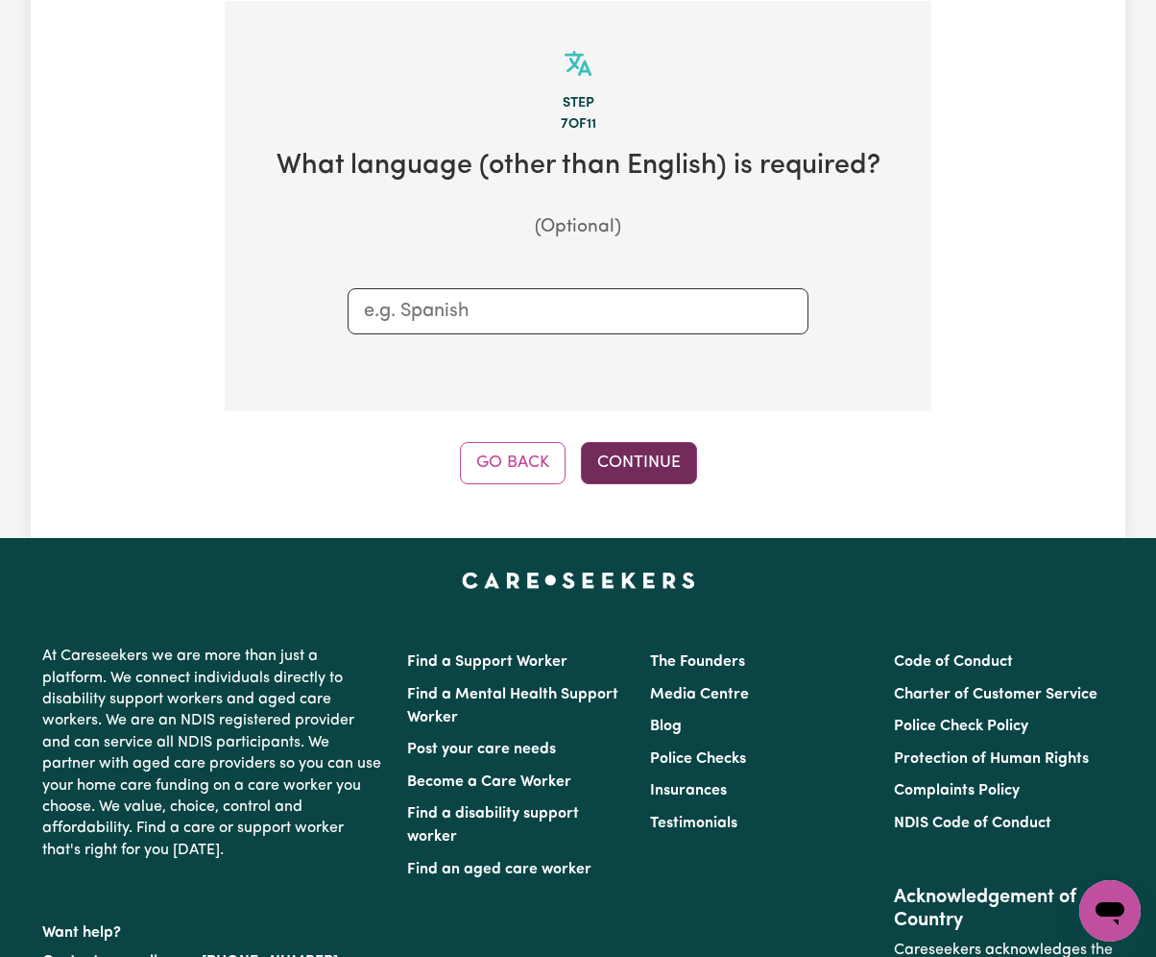
click at [657, 457] on button "Continue" at bounding box center [639, 463] width 116 height 42
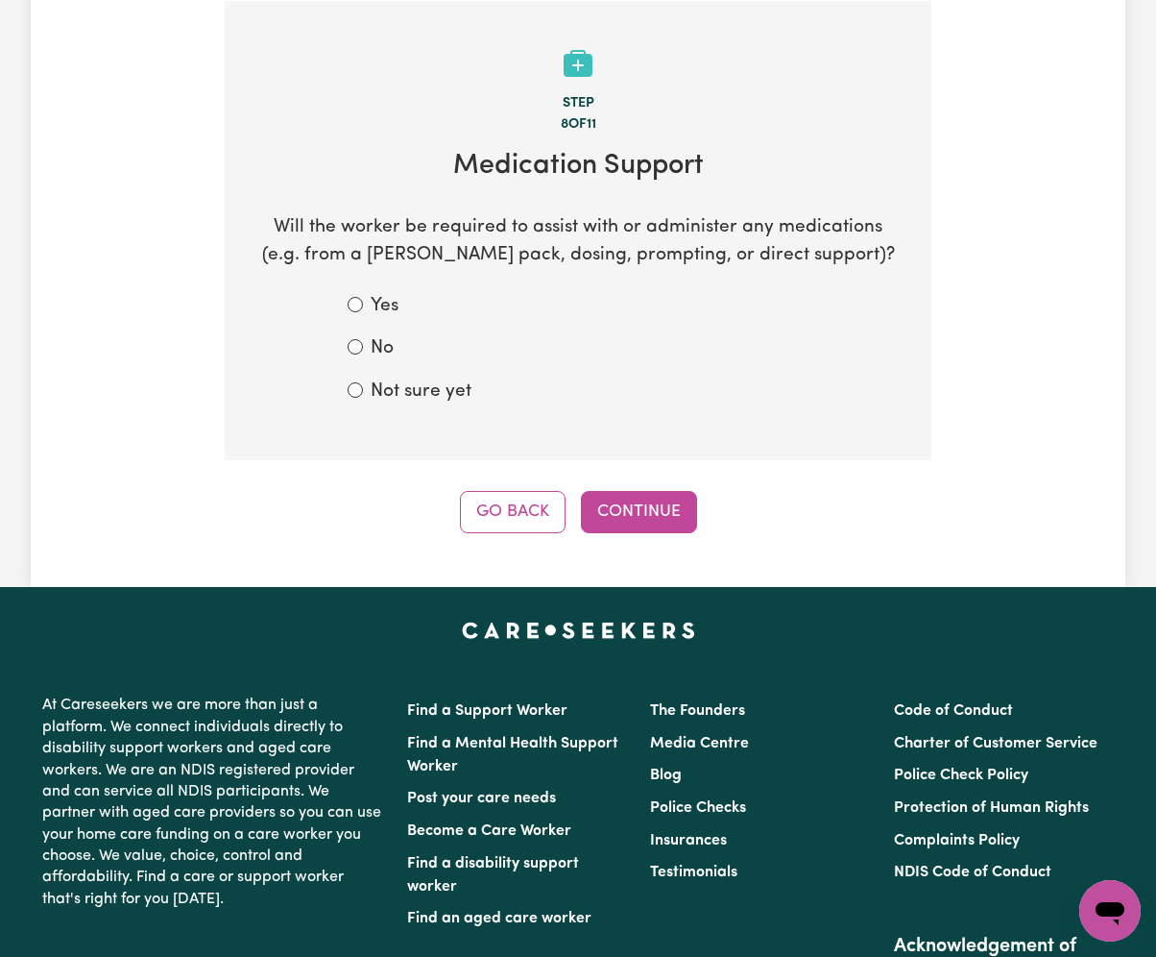
click at [438, 396] on label "Not sure yet" at bounding box center [421, 392] width 101 height 28
click at [363, 396] on input "Not sure yet" at bounding box center [355, 389] width 15 height 15
radio input "true"
click at [654, 505] on button "Continue" at bounding box center [639, 512] width 116 height 42
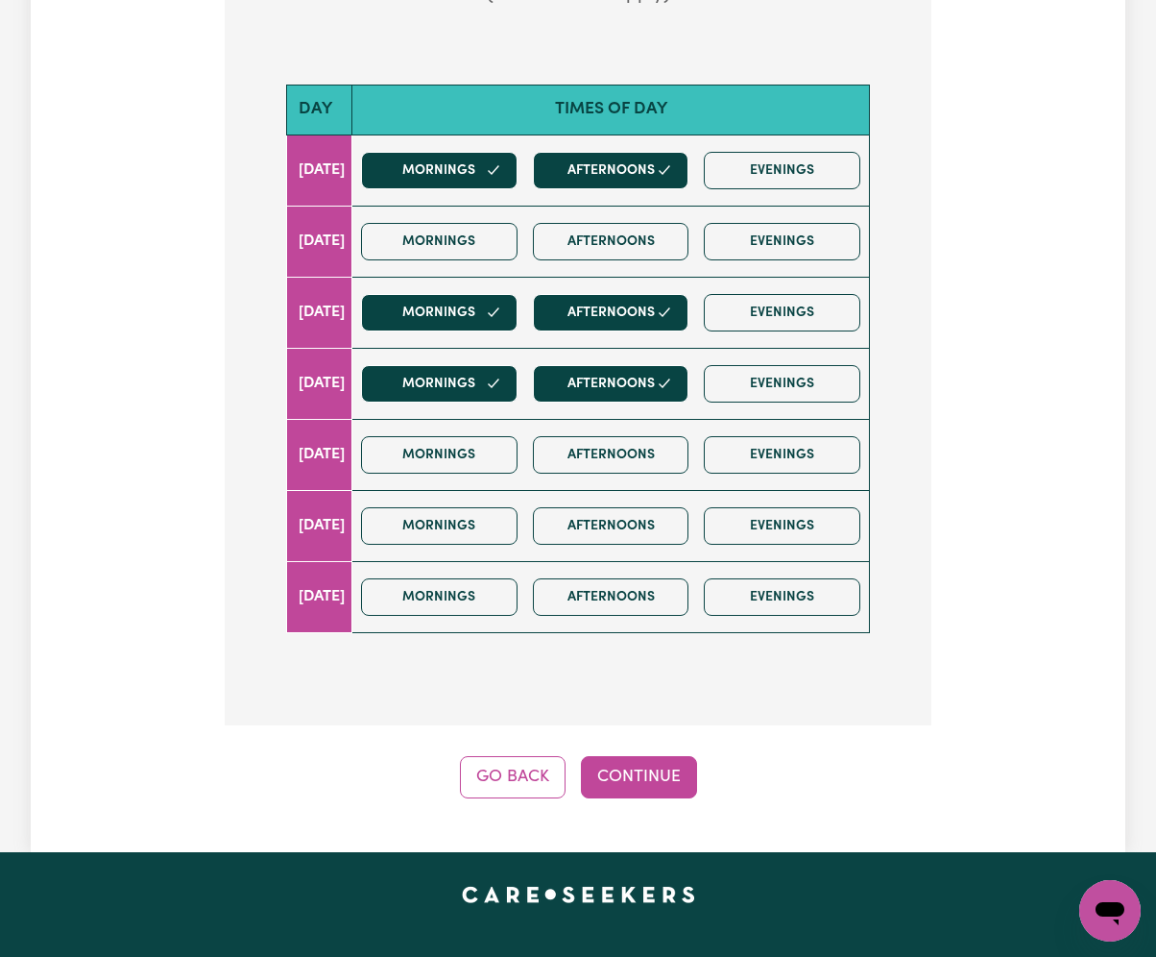
scroll to position [732, 0]
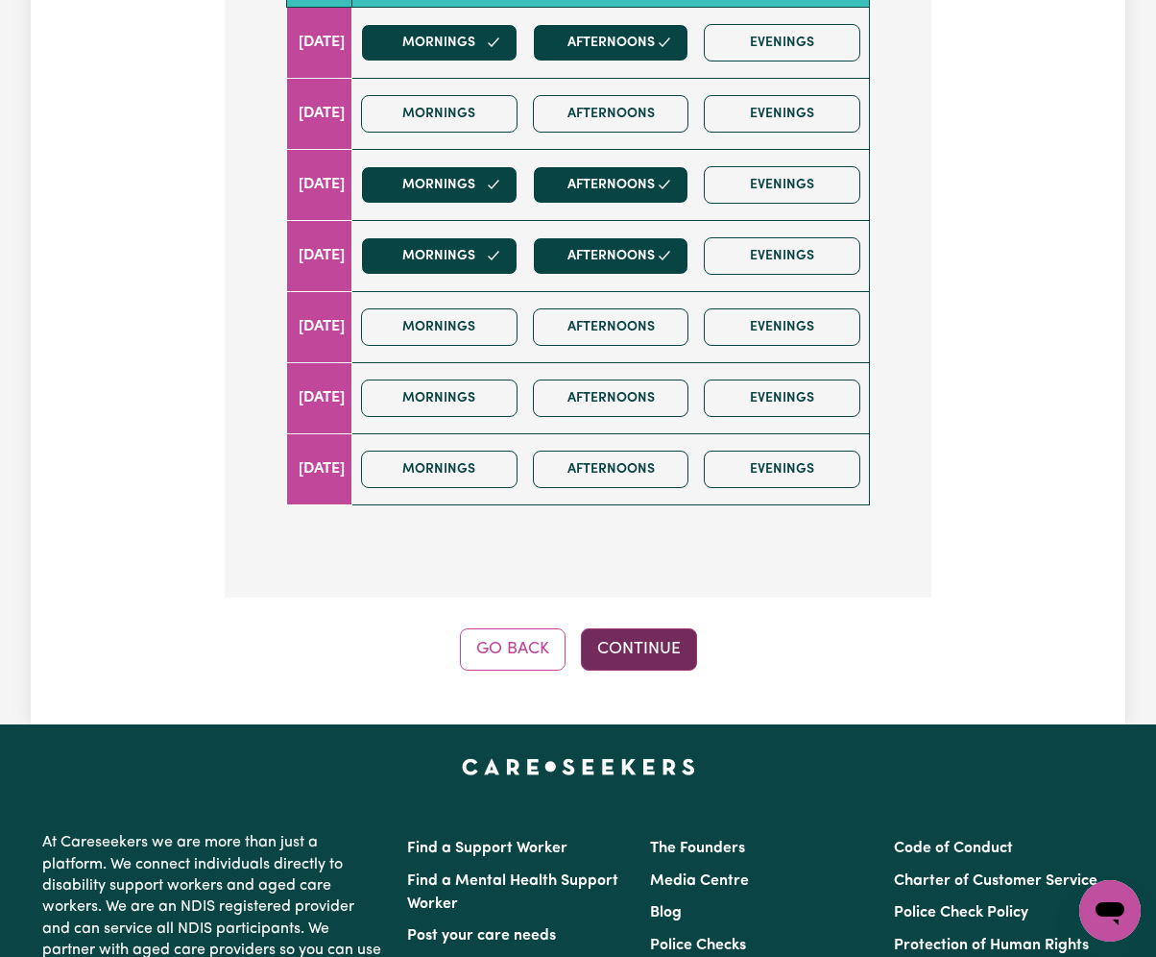
click at [670, 643] on button "Continue" at bounding box center [639, 649] width 116 height 42
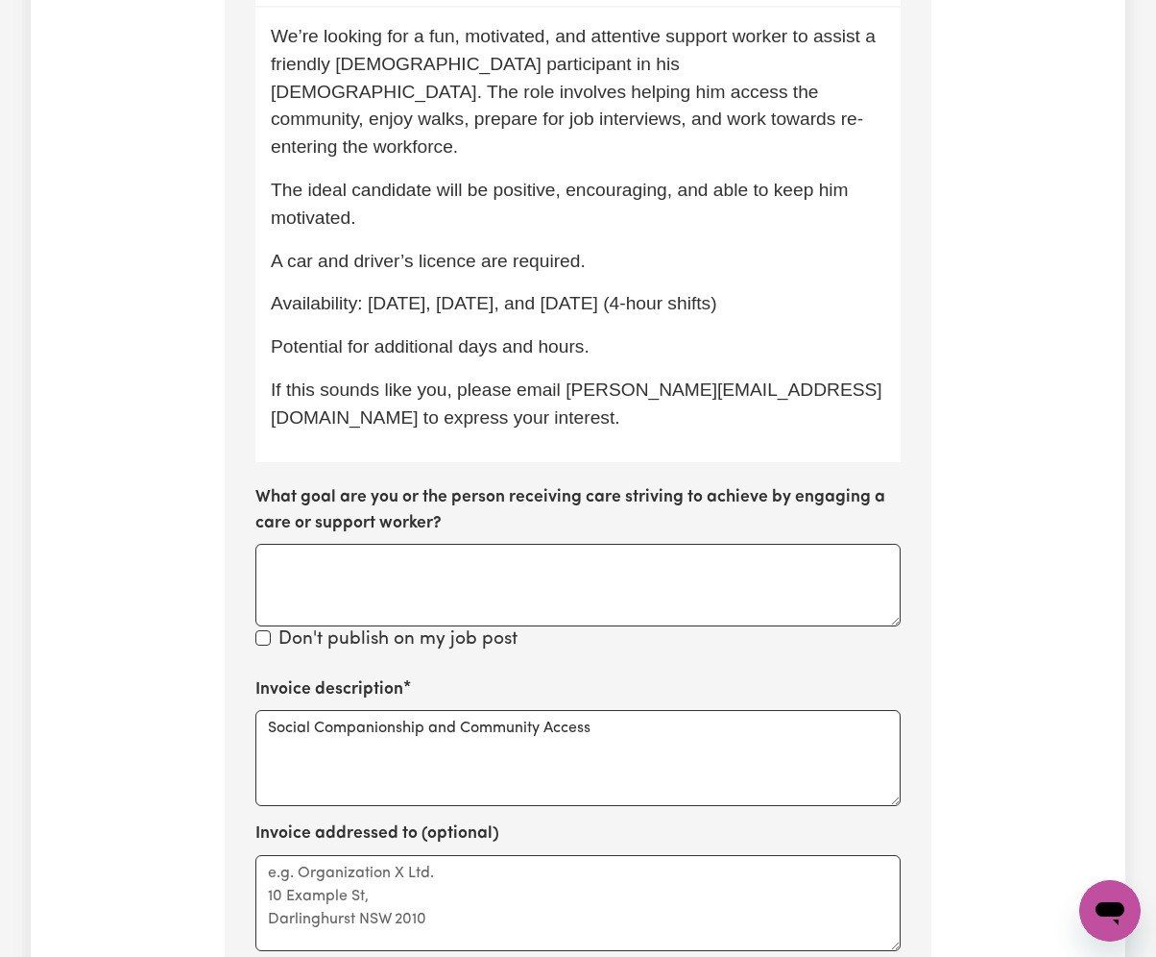
scroll to position [348, 0]
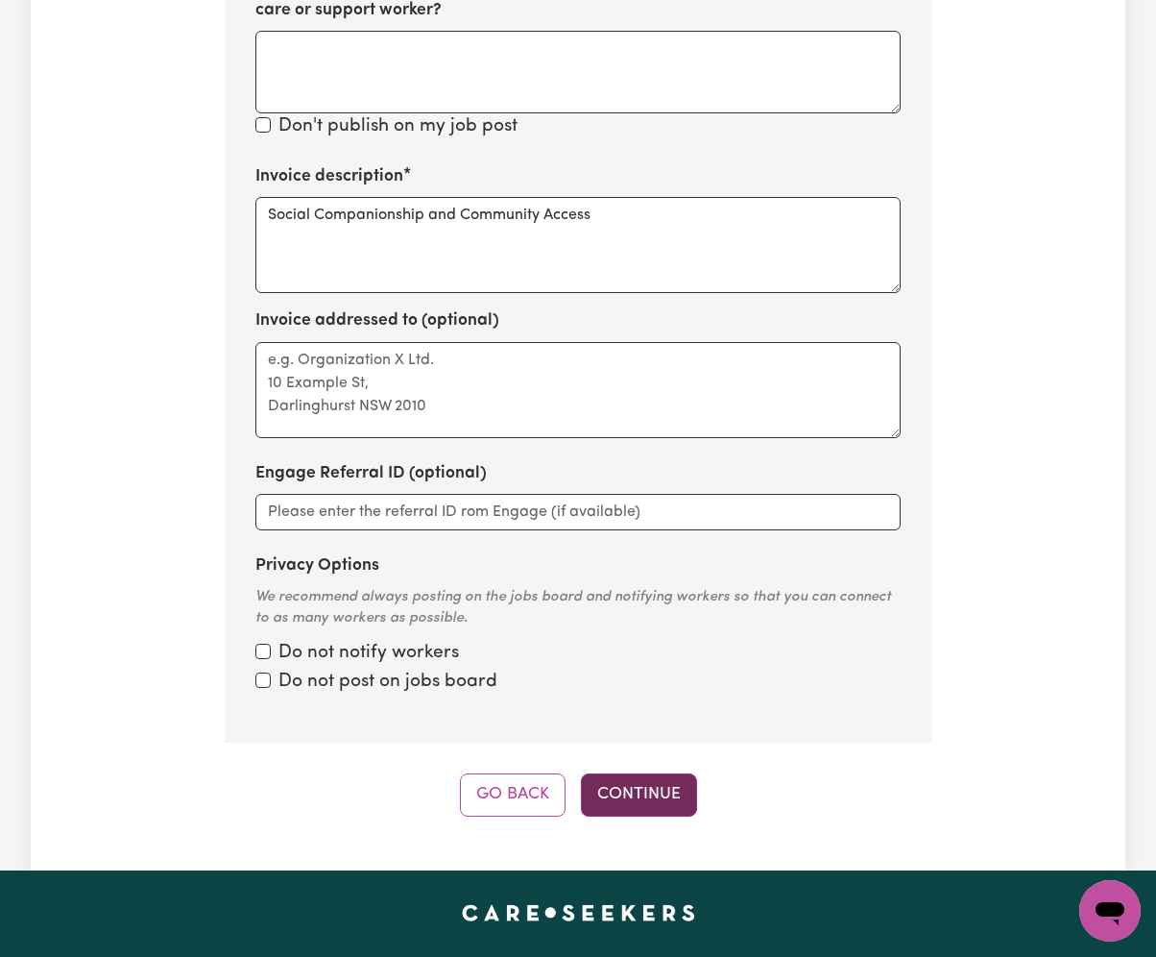
click at [668, 773] on button "Continue" at bounding box center [639, 794] width 116 height 42
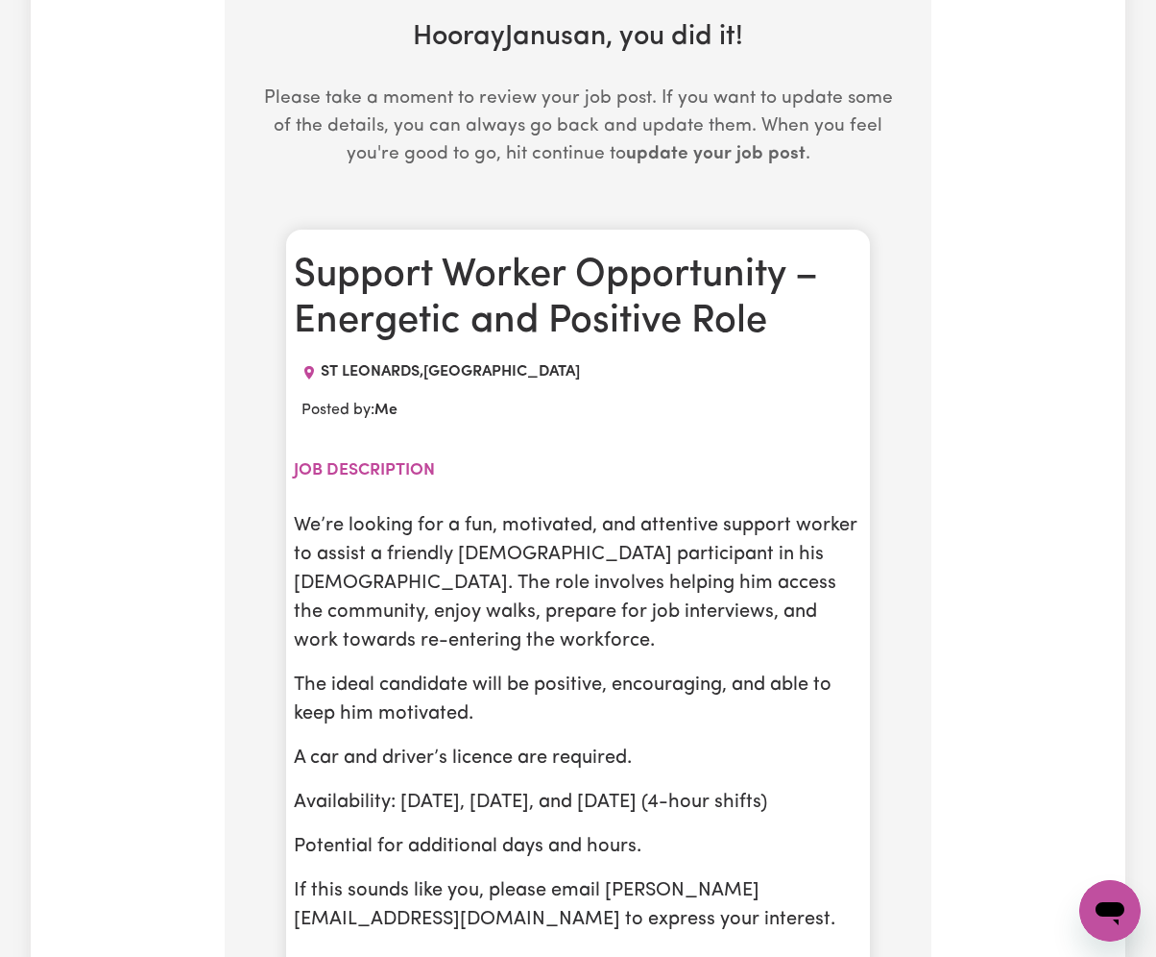
scroll to position [604, 0]
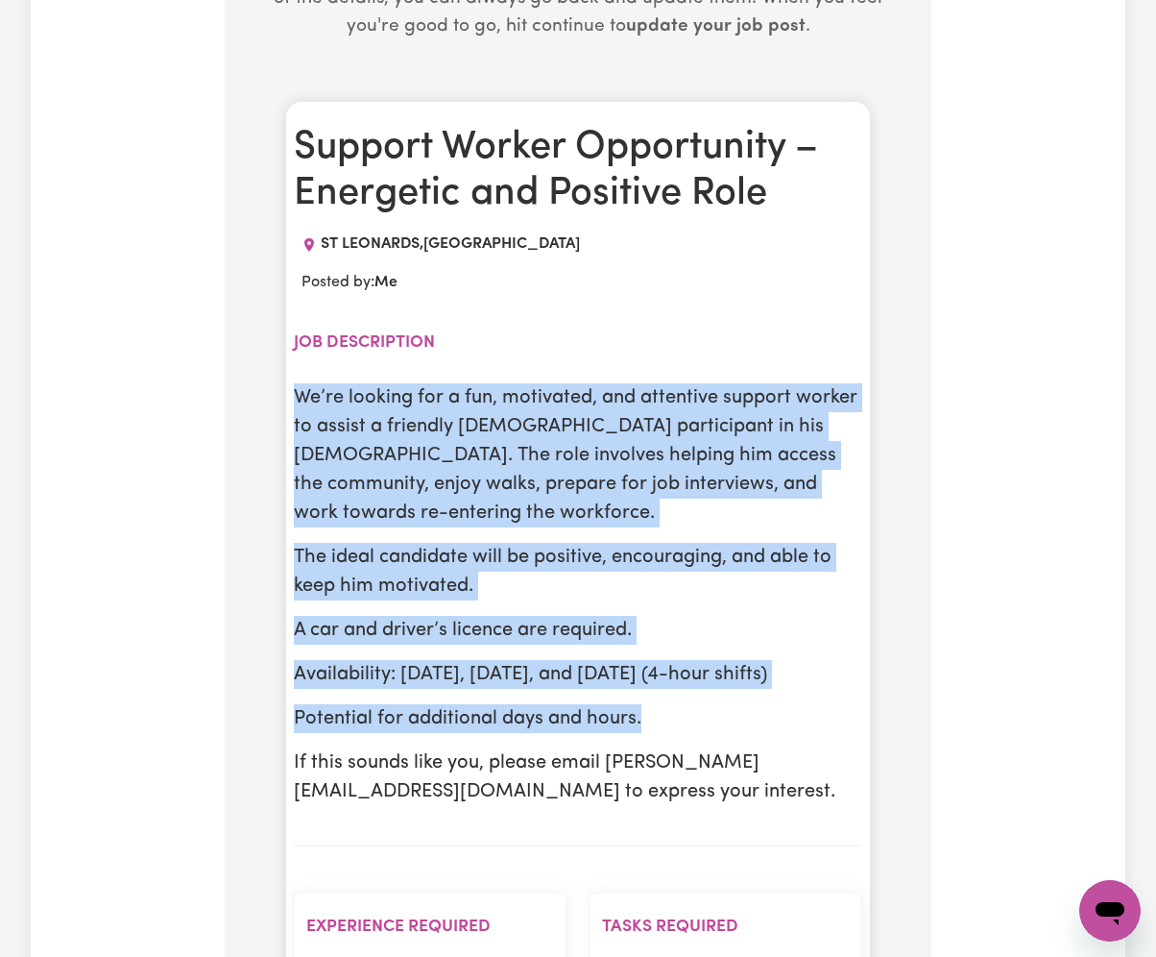
drag, startPoint x: 296, startPoint y: 407, endPoint x: 674, endPoint y: 695, distance: 475.6
click at [674, 695] on div "We’re looking for a fun, motivated, and attentive support worker to assist a fr…" at bounding box center [578, 594] width 569 height 423
copy div "We’re looking for a fun, motivated, and attentive support worker to assist a fr…"
click at [373, 461] on p "We’re looking for a fun, motivated, and attentive support worker to assist a fr…" at bounding box center [578, 455] width 569 height 144
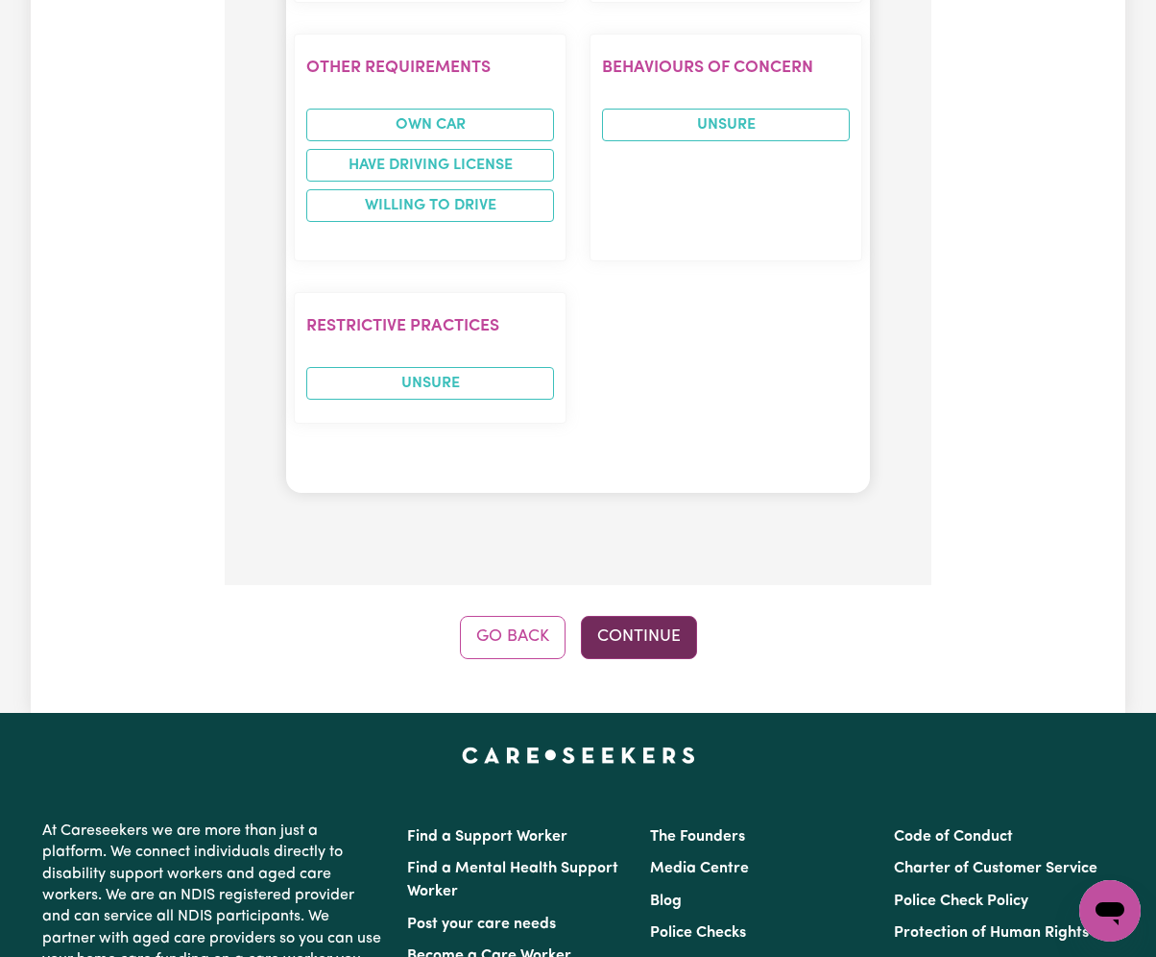
click at [651, 646] on button "Continue" at bounding box center [639, 637] width 116 height 42
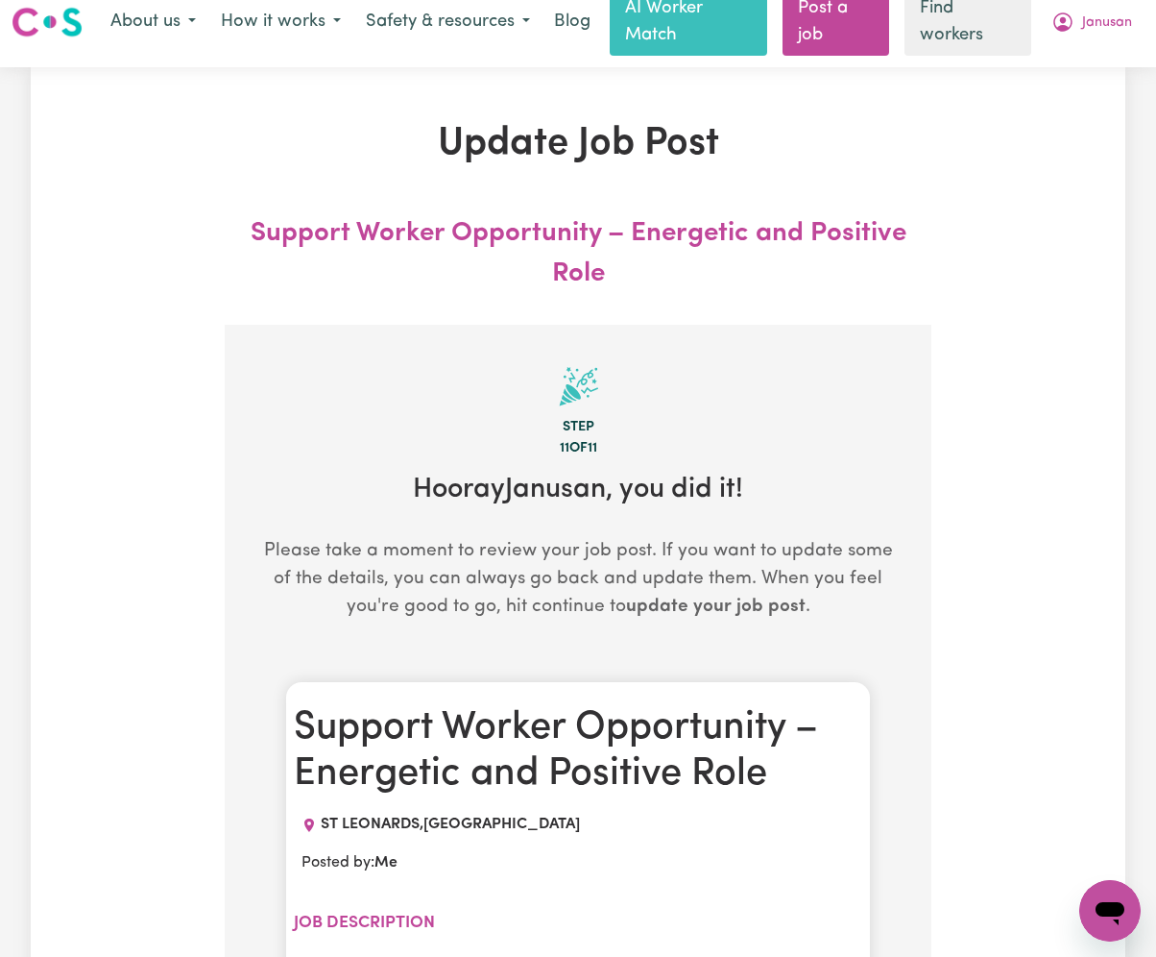
scroll to position [0, 0]
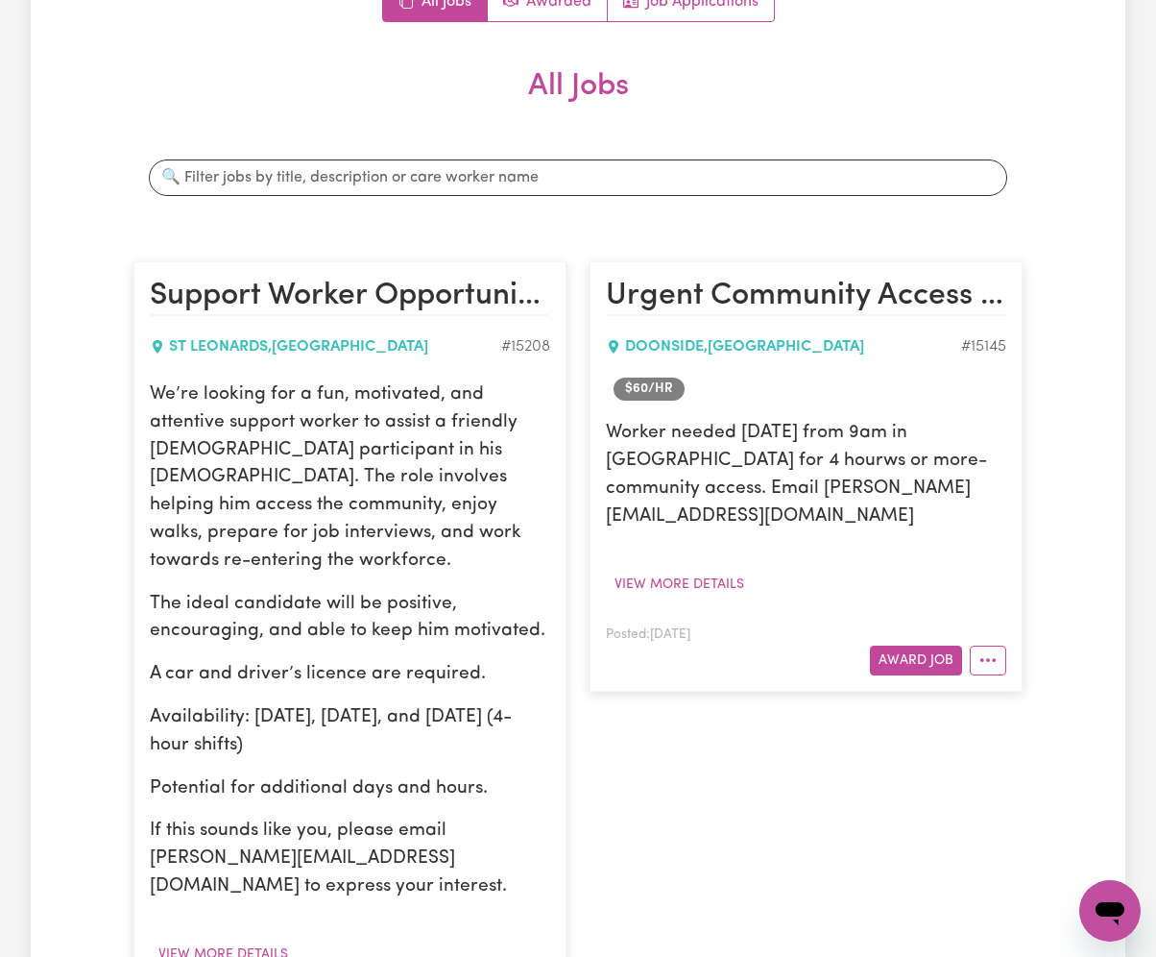
scroll to position [384, 0]
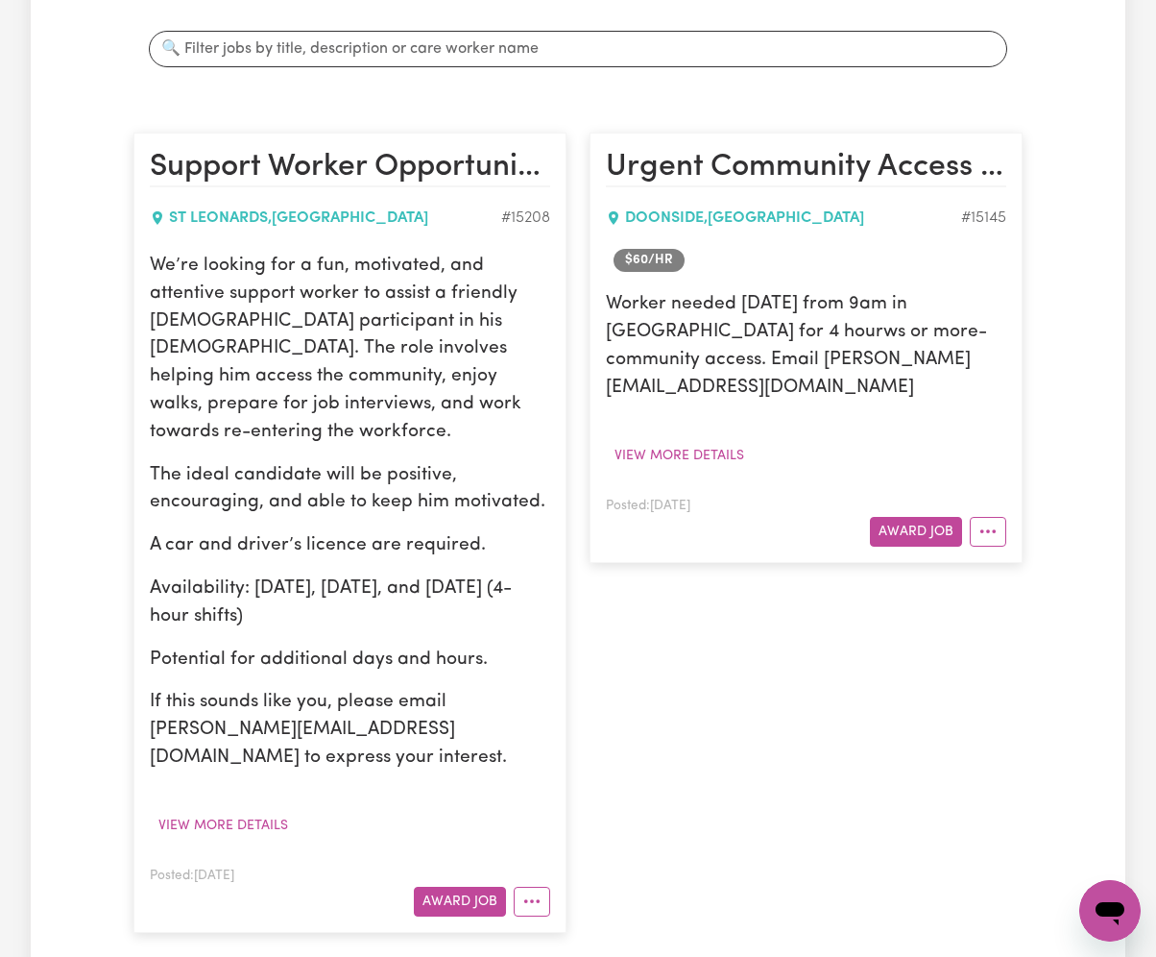
click at [244, 227] on div "ST LEONARDS , New South Wales" at bounding box center [326, 217] width 352 height 23
drag, startPoint x: 170, startPoint y: 219, endPoint x: 275, endPoint y: 213, distance: 104.8
click at [275, 213] on div "ST LEONARDS , New South Wales" at bounding box center [326, 217] width 352 height 23
copy div "ST LEONARDS ,"
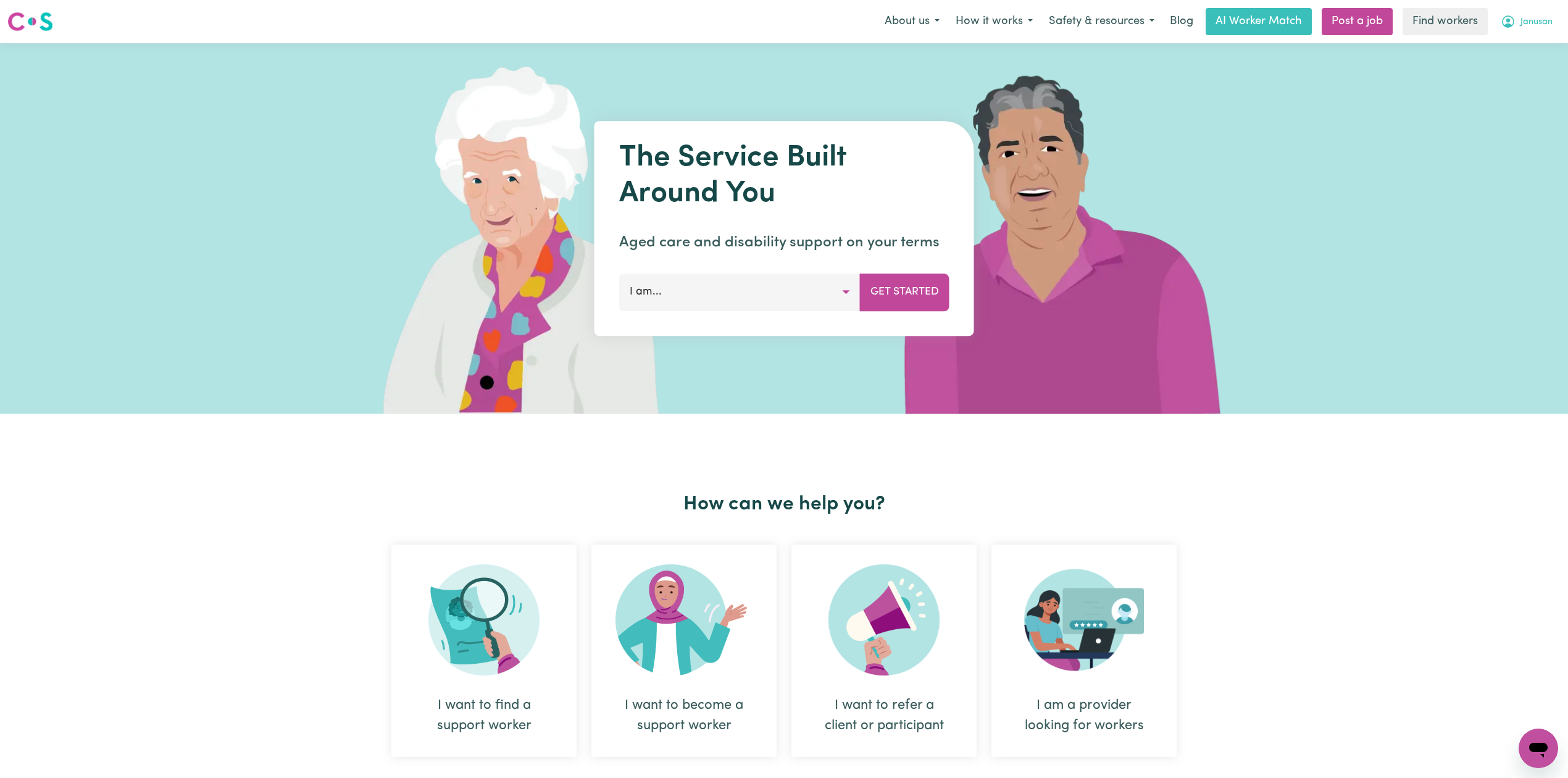
drag, startPoint x: 1520, startPoint y: 23, endPoint x: 1522, endPoint y: 33, distance: 10.2
click at [1521, 23] on span "Janusan" at bounding box center [1537, 22] width 32 height 14
click at [1522, 71] on link "Logout" at bounding box center [1511, 71] width 98 height 23
click at [1524, 27] on link "Login" at bounding box center [1540, 21] width 42 height 27
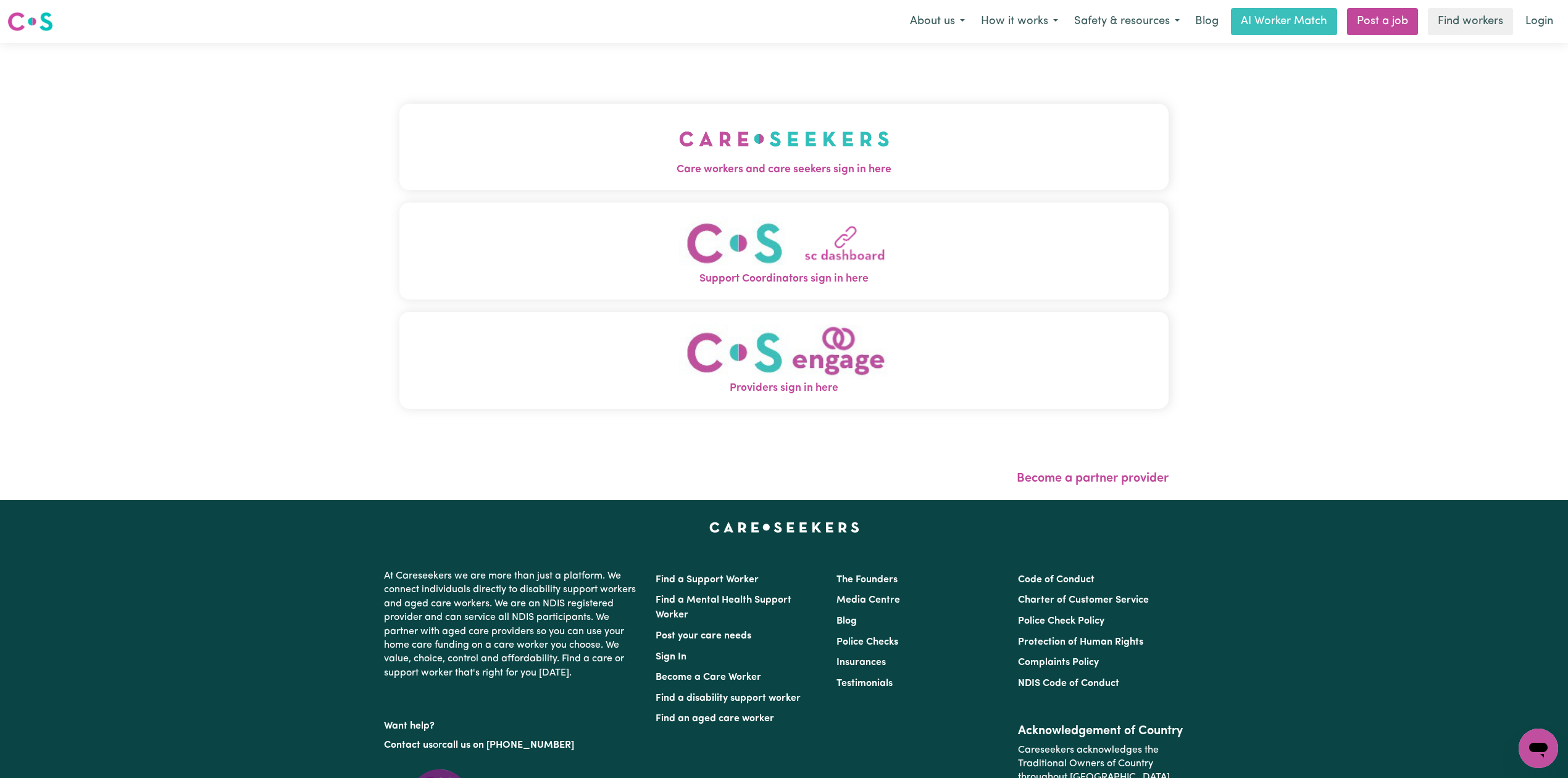
click at [679, 141] on img "Care workers and care seekers sign in here" at bounding box center [784, 139] width 211 height 46
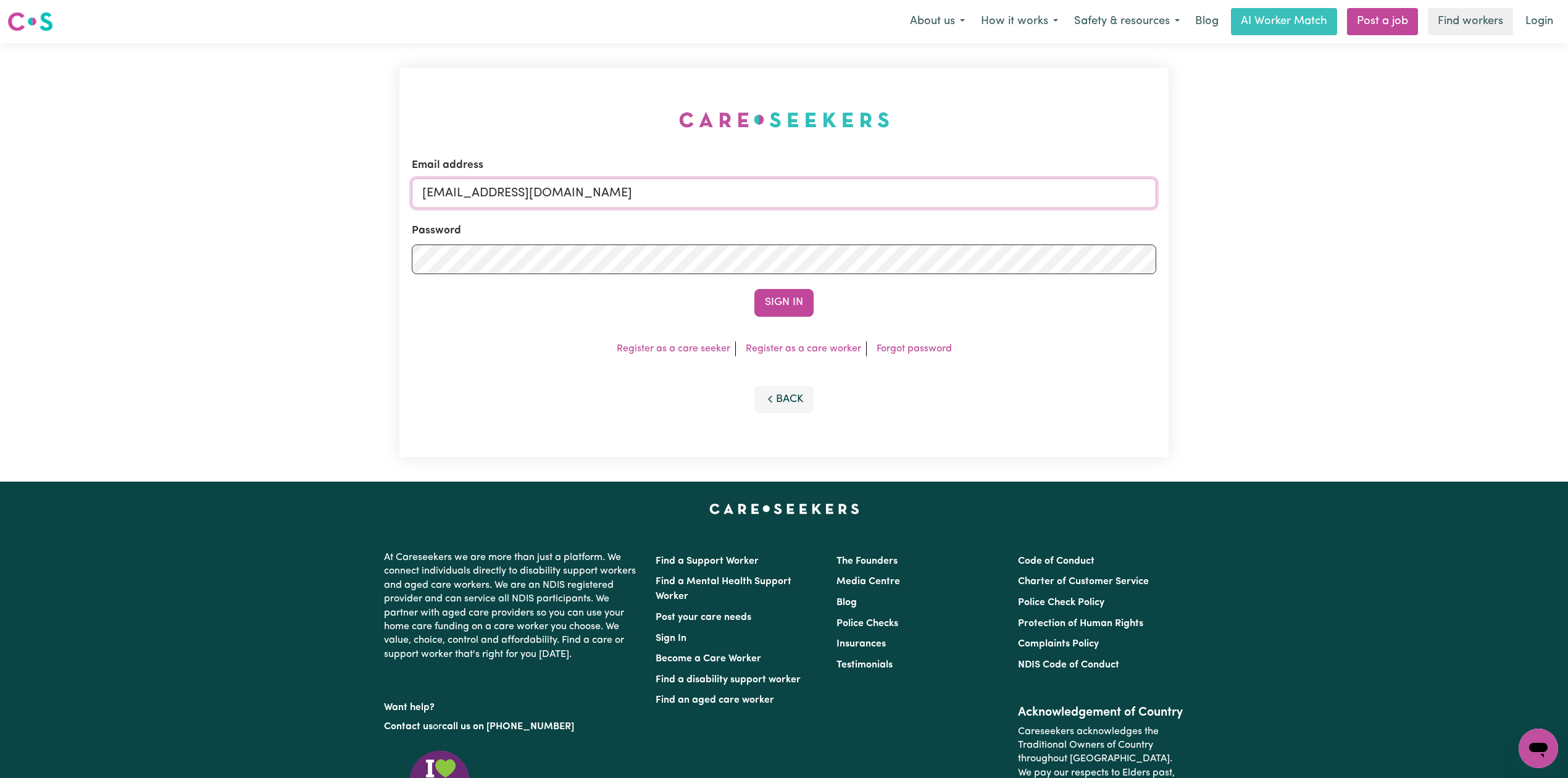
click at [621, 195] on input "[EMAIL_ADDRESS][DOMAIN_NAME]" at bounding box center [784, 194] width 744 height 30
click at [586, 98] on div "Email address [EMAIL_ADDRESS][DOMAIN_NAME] Password Sign In Register as a care …" at bounding box center [784, 262] width 770 height 389
click at [806, 295] on button "Sign In" at bounding box center [784, 302] width 59 height 27
